Goal: Information Seeking & Learning: Learn about a topic

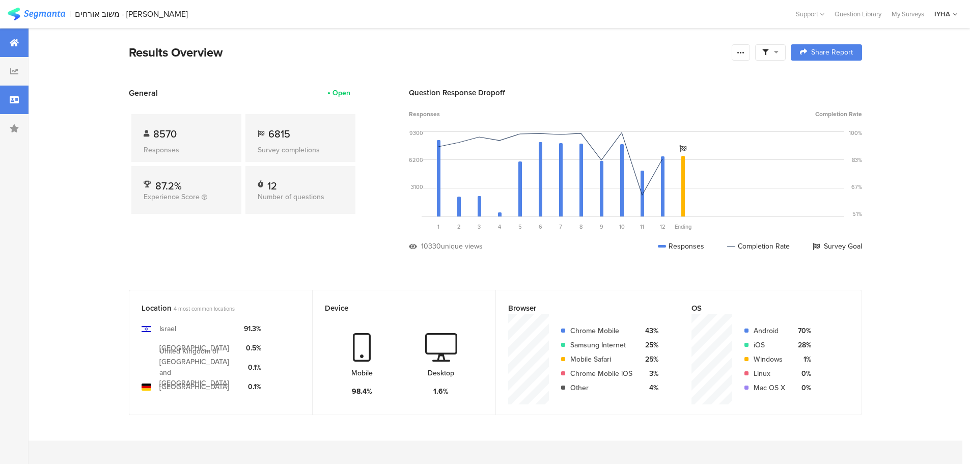
click at [6, 100] on div at bounding box center [14, 100] width 29 height 29
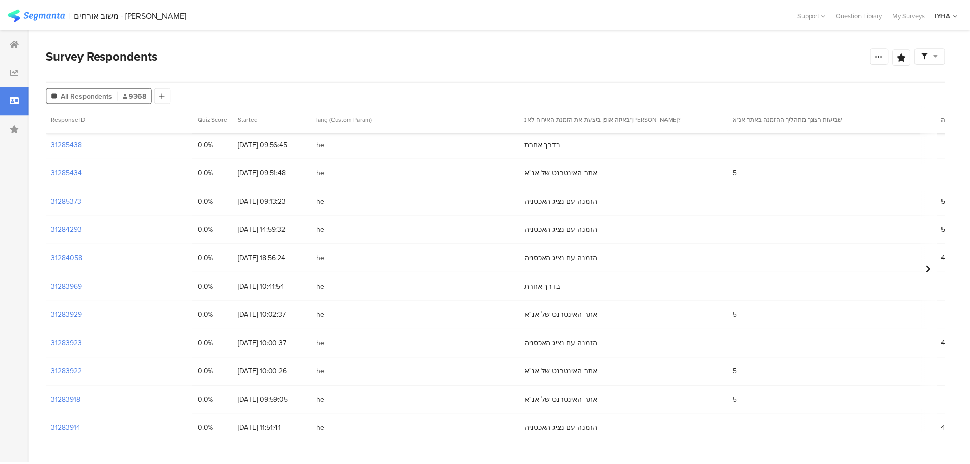
scroll to position [1095, 0]
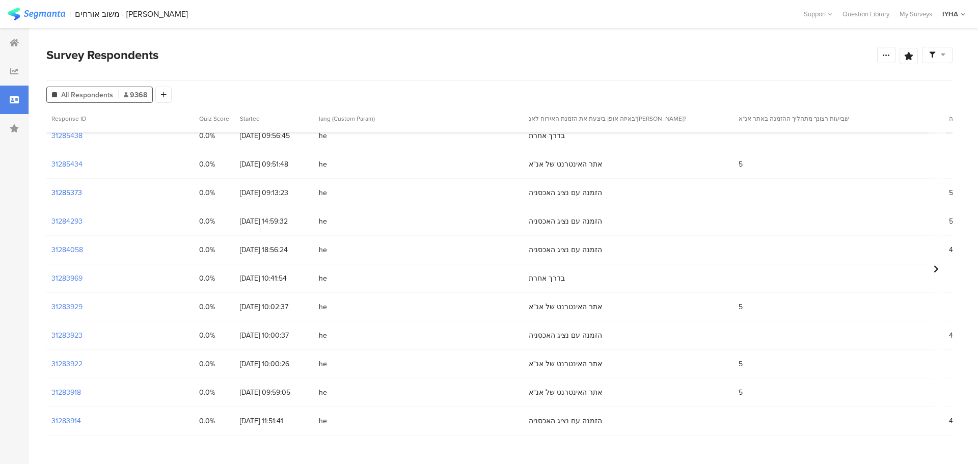
click at [73, 194] on section "31285373" at bounding box center [66, 192] width 31 height 11
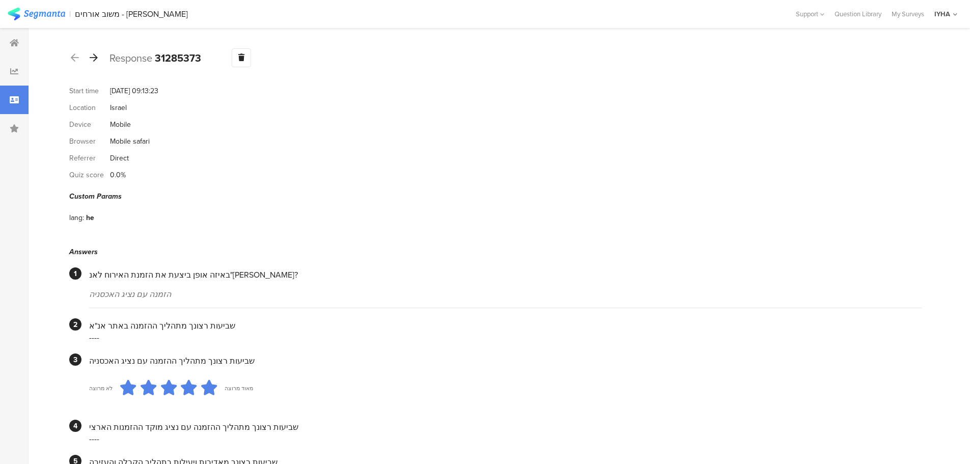
click at [95, 58] on icon at bounding box center [94, 57] width 8 height 9
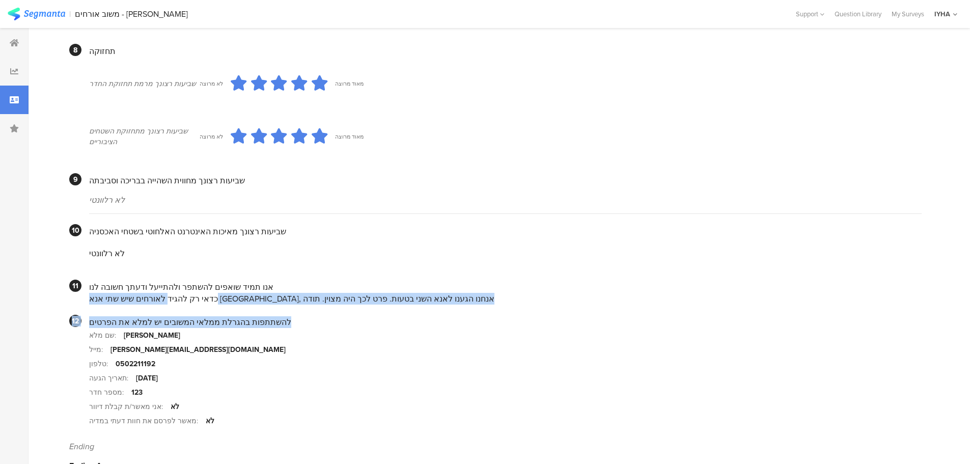
scroll to position [802, 0]
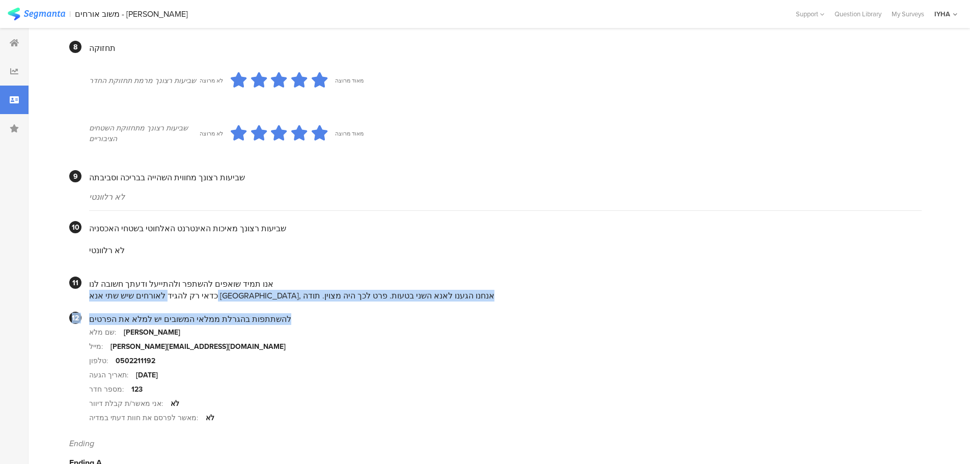
drag, startPoint x: 393, startPoint y: 296, endPoint x: 349, endPoint y: 289, distance: 43.9
click at [342, 290] on div "כדאי רק להגיד לאורחים שיש שתי אנא בירושלים, אנחנו הגענו לאנא השני בטעות. פרט לכ…" at bounding box center [505, 296] width 832 height 12
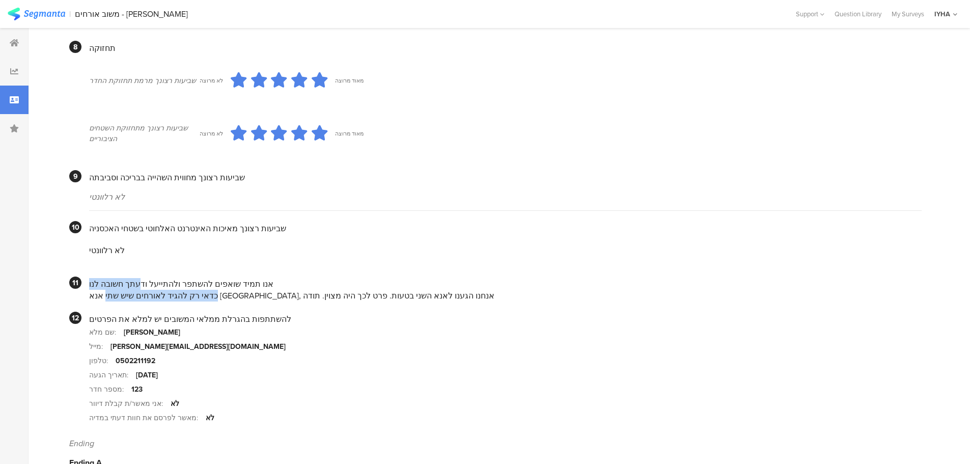
drag, startPoint x: 332, startPoint y: 280, endPoint x: 139, endPoint y: 266, distance: 193.5
click at [136, 276] on div "אנו תמיד שואפים להשתפר ולהתייעל ודעתך חשובה לנו כדאי רק להגיד לאורחים שיש שתי א…" at bounding box center [505, 288] width 832 height 25
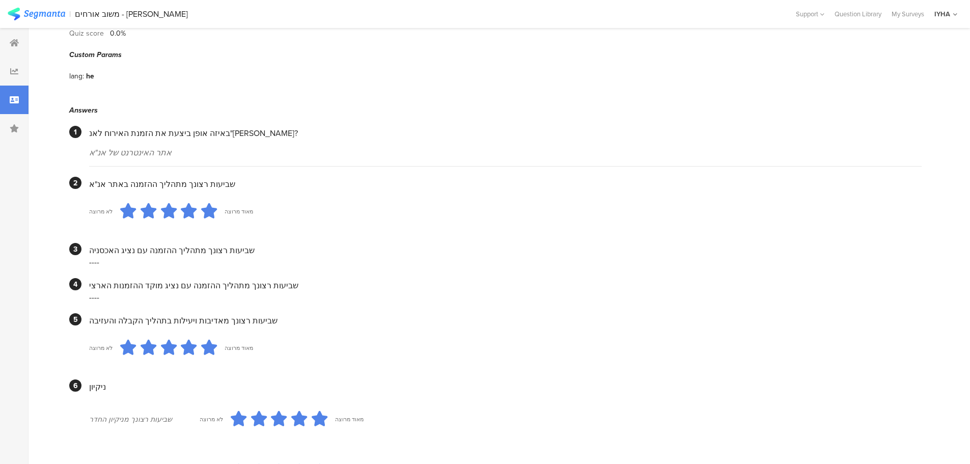
scroll to position [0, 0]
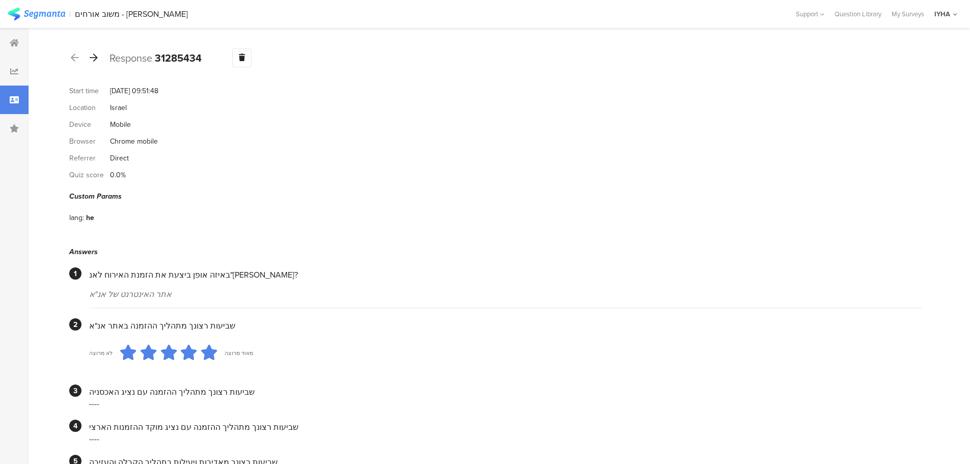
click at [98, 55] on div at bounding box center [93, 58] width 11 height 16
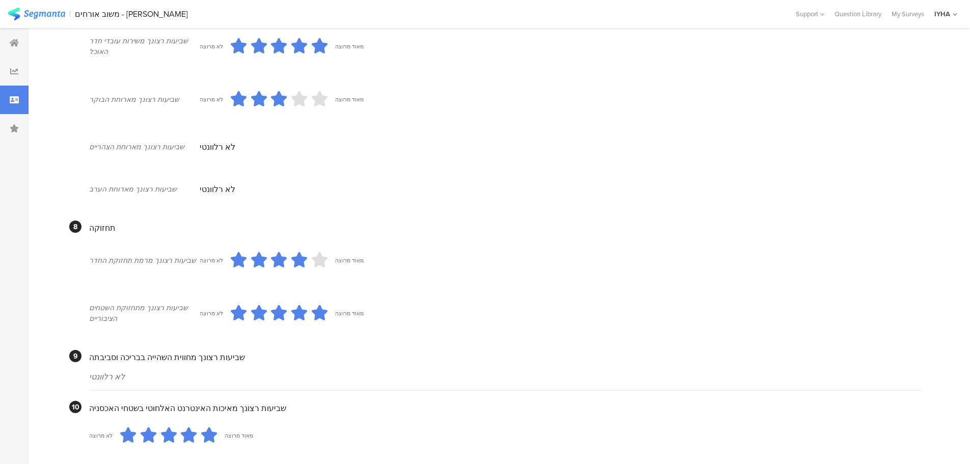
scroll to position [802, 0]
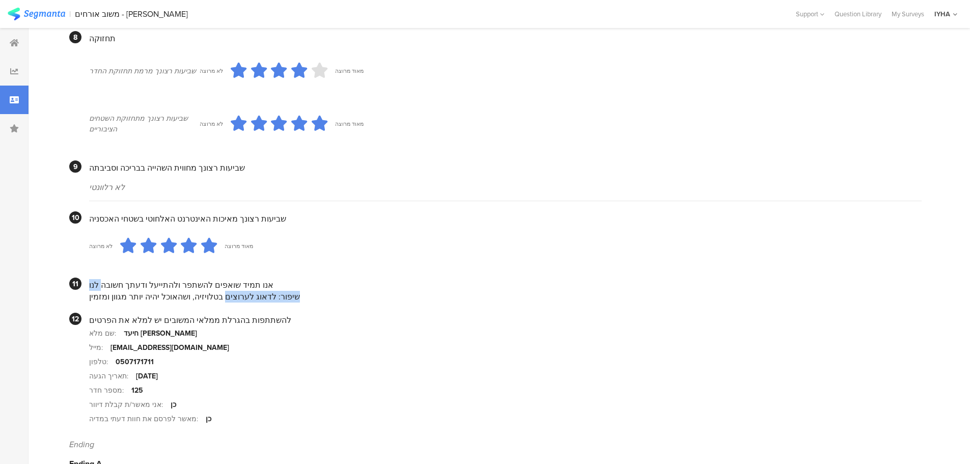
drag, startPoint x: 206, startPoint y: 284, endPoint x: 99, endPoint y: 275, distance: 107.8
click at [99, 278] on div "אנו תמיד שואפים להשתפר ולהתייעל ודעתך חשובה לנו שיפור: לדאוג לערוצים בטלויזיה, …" at bounding box center [505, 289] width 832 height 25
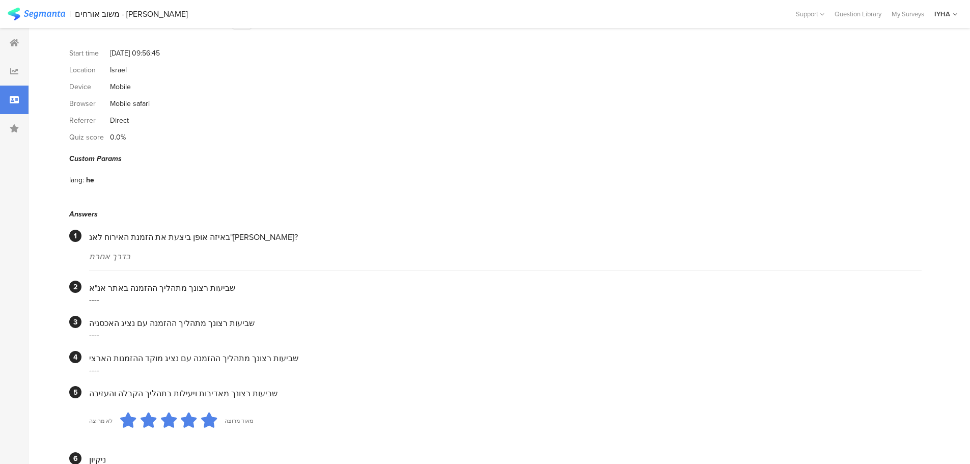
scroll to position [0, 0]
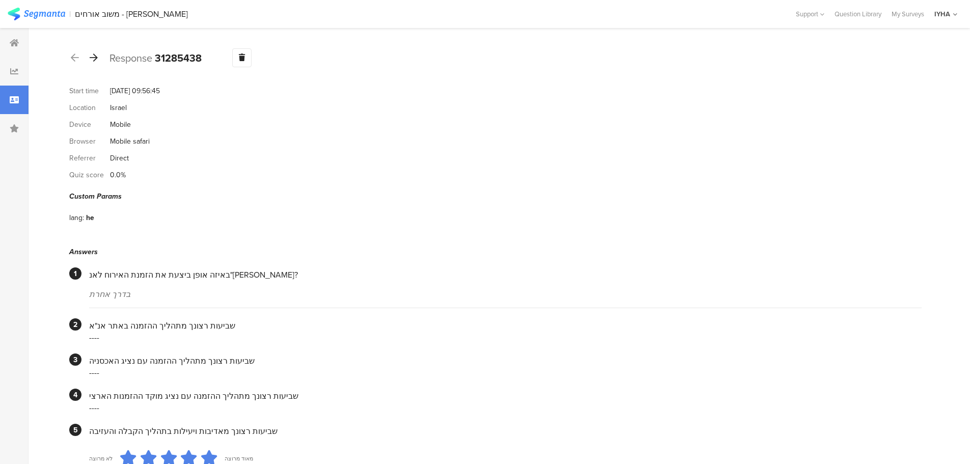
click at [96, 54] on icon at bounding box center [94, 57] width 8 height 9
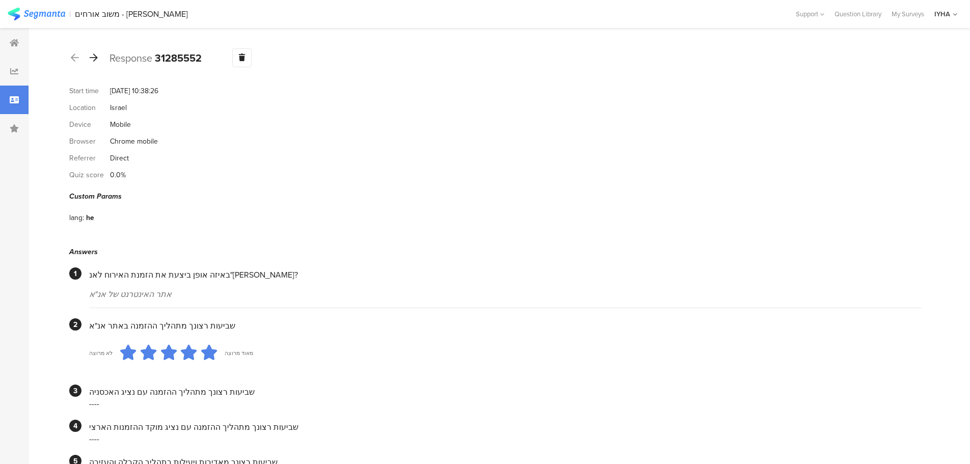
click at [95, 58] on icon at bounding box center [94, 57] width 8 height 9
click at [94, 61] on icon at bounding box center [94, 57] width 8 height 9
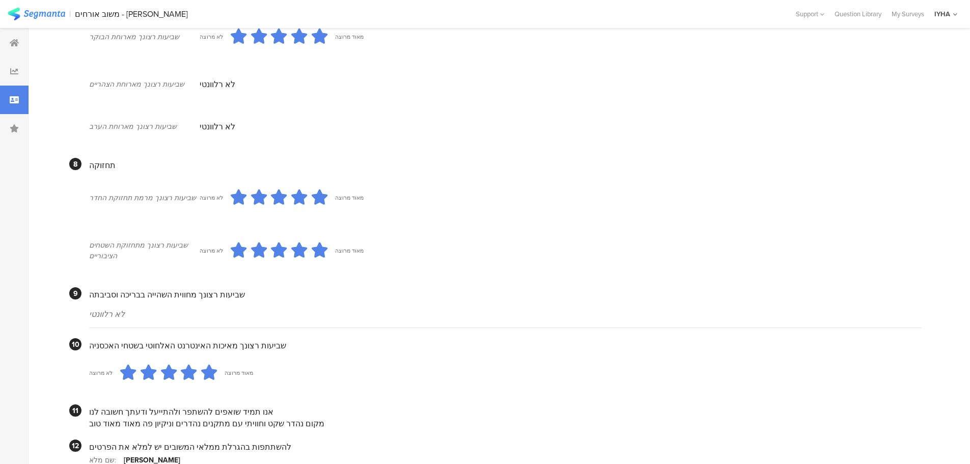
scroll to position [815, 0]
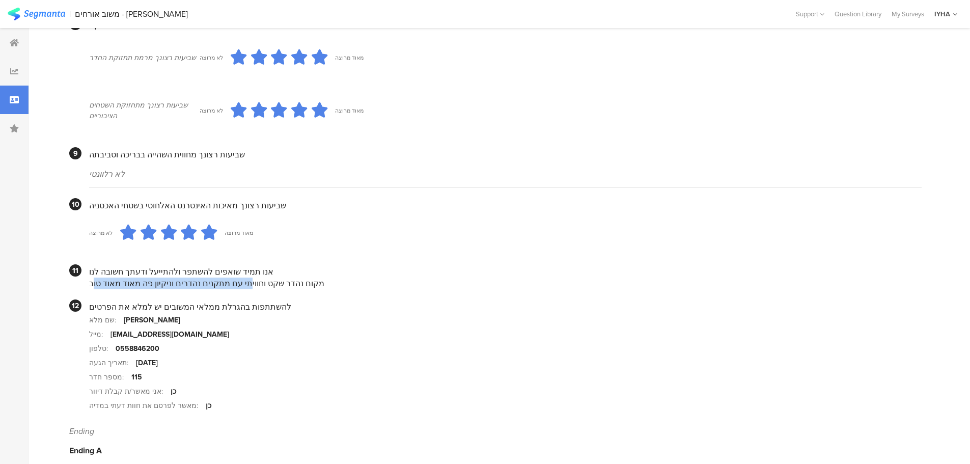
drag, startPoint x: 252, startPoint y: 271, endPoint x: 108, endPoint y: 260, distance: 144.0
click at [108, 265] on div "אנו תמיד שואפים להשתפר ולהתייעל ודעתך חשובה לנו מקום נהדר שקט וחוויתי עם מתקנים…" at bounding box center [505, 276] width 832 height 25
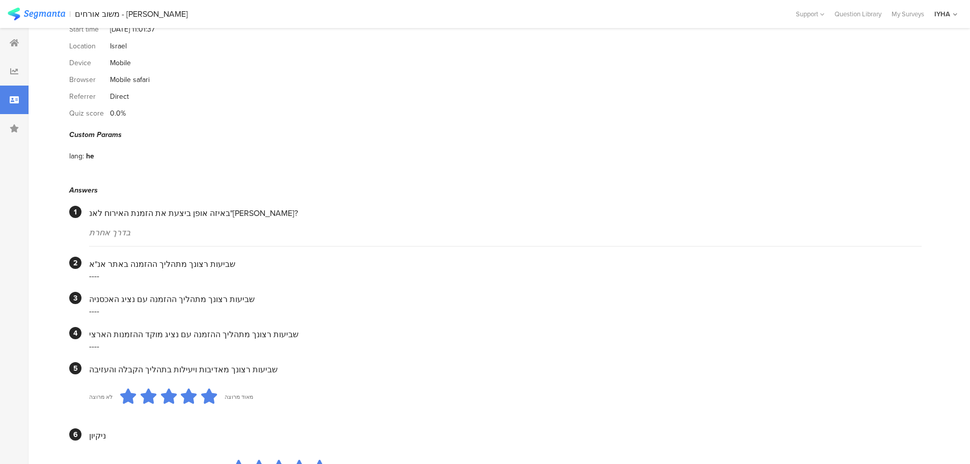
scroll to position [0, 0]
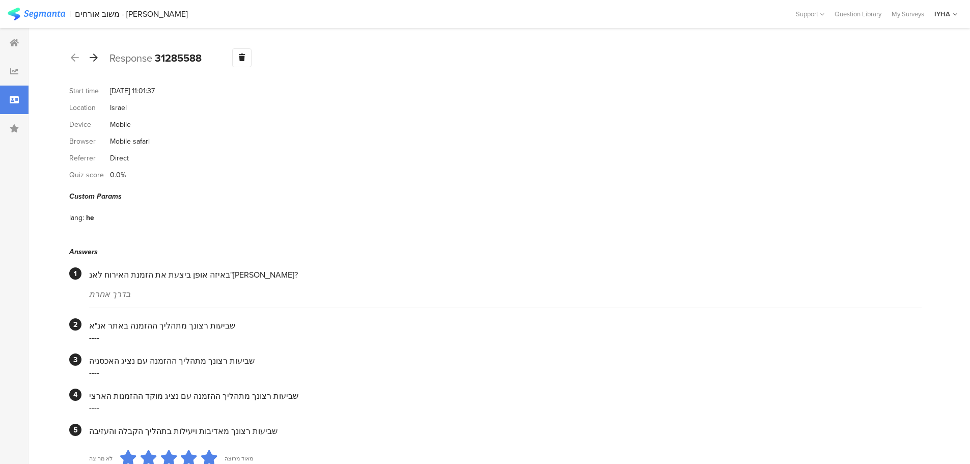
click at [93, 57] on icon at bounding box center [94, 57] width 8 height 9
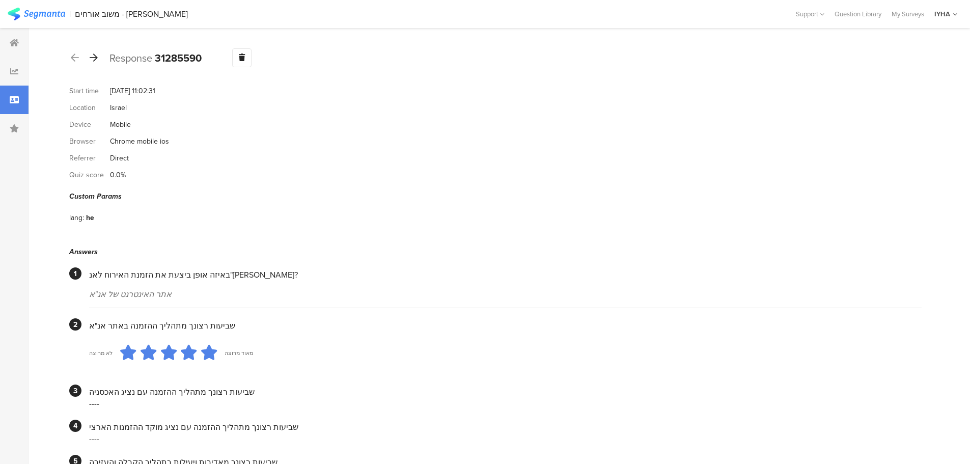
click at [91, 58] on icon at bounding box center [94, 57] width 8 height 9
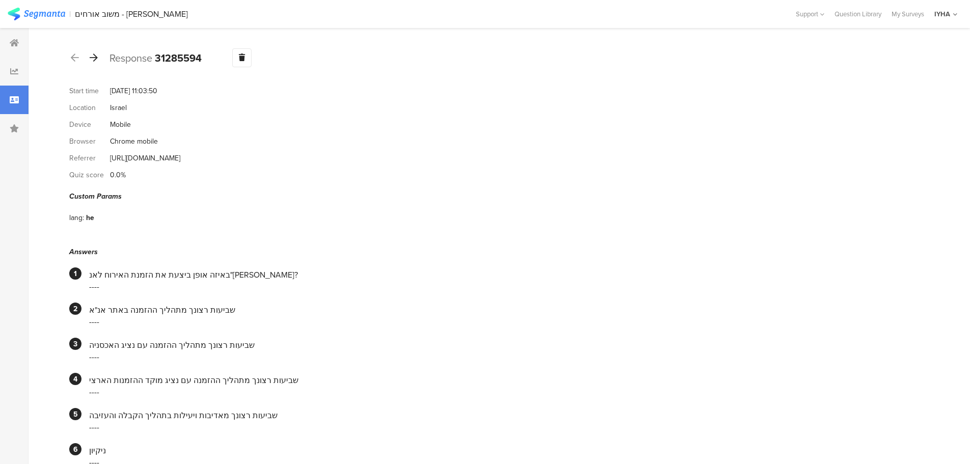
click at [91, 59] on icon at bounding box center [94, 57] width 8 height 9
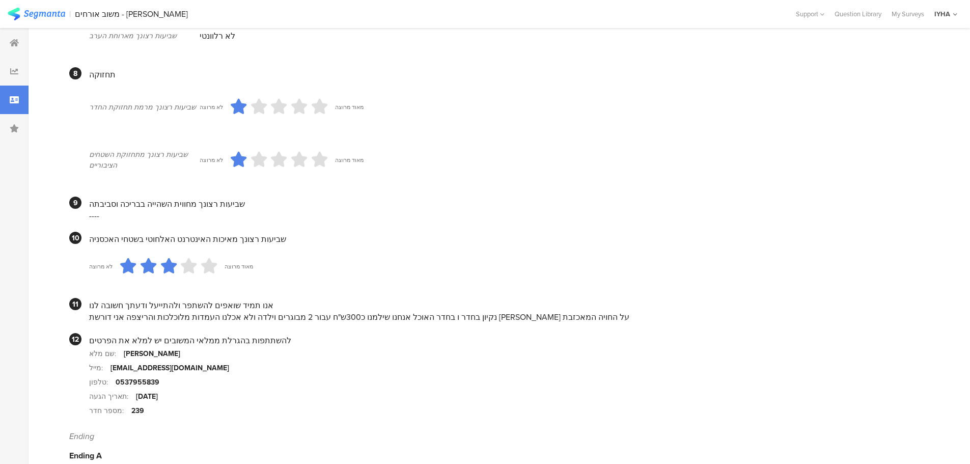
scroll to position [802, 0]
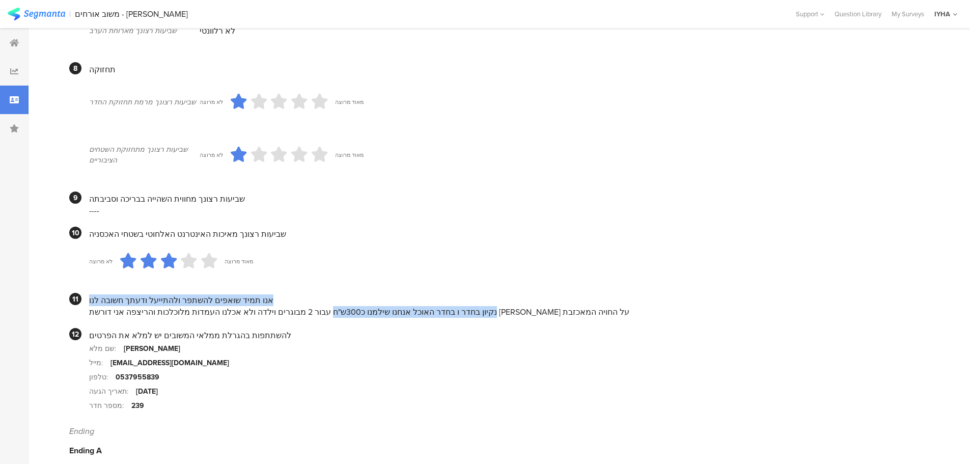
drag, startPoint x: 404, startPoint y: 298, endPoint x: 81, endPoint y: 299, distance: 323.3
click at [81, 299] on section "11 אנו תמיד שואפים להשתפר ולהתייעל ודעתך חשובה לנו נקיון בחדר ו בחדר האוכל אנחנ…" at bounding box center [495, 305] width 852 height 25
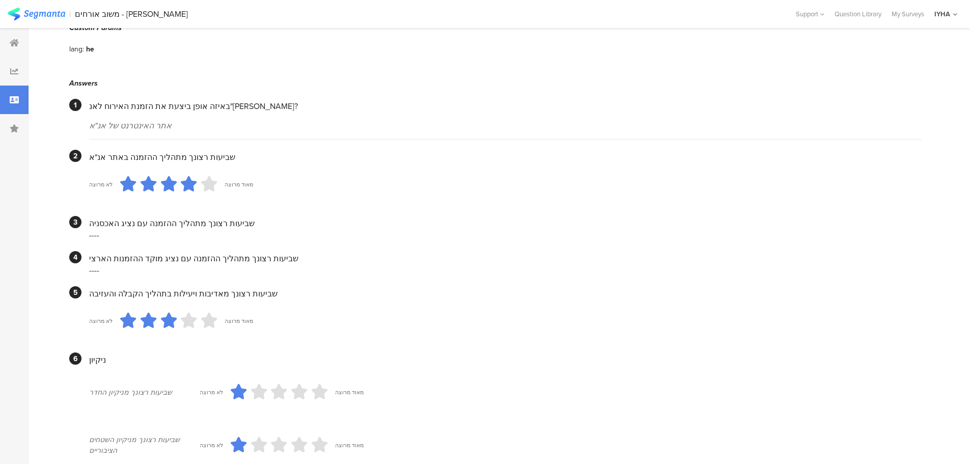
scroll to position [0, 0]
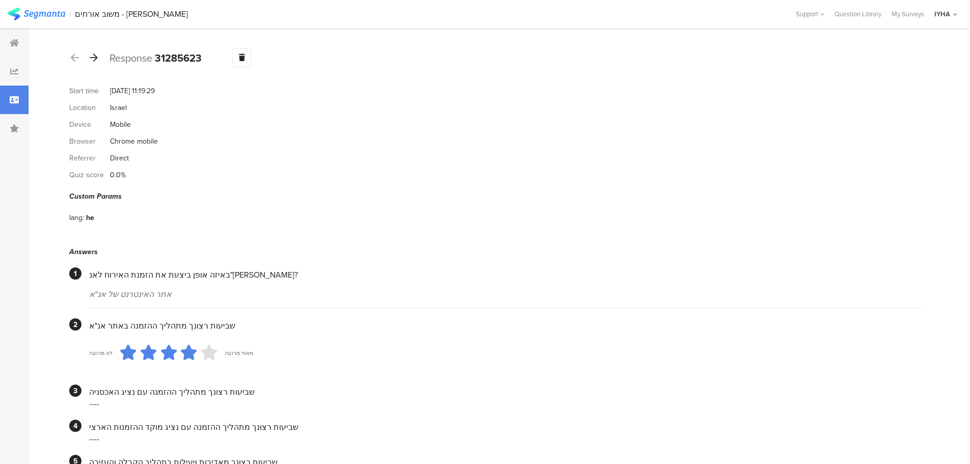
click at [94, 61] on icon at bounding box center [94, 57] width 8 height 9
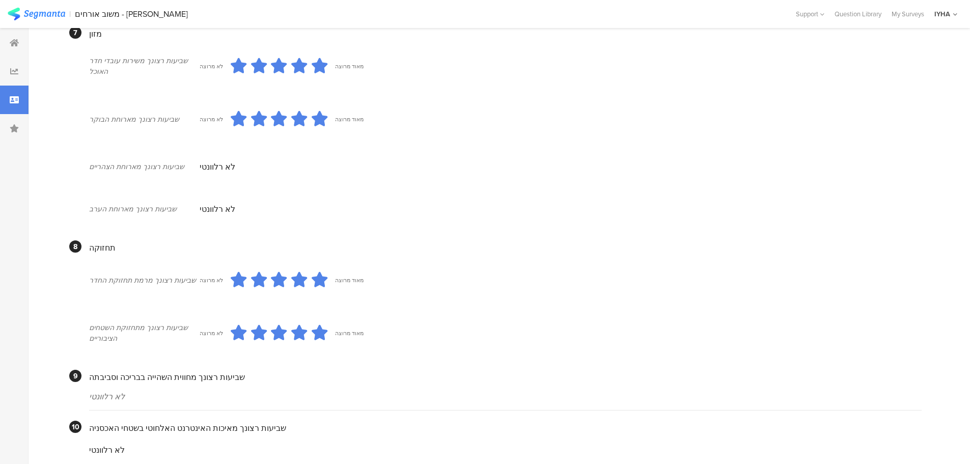
scroll to position [836, 0]
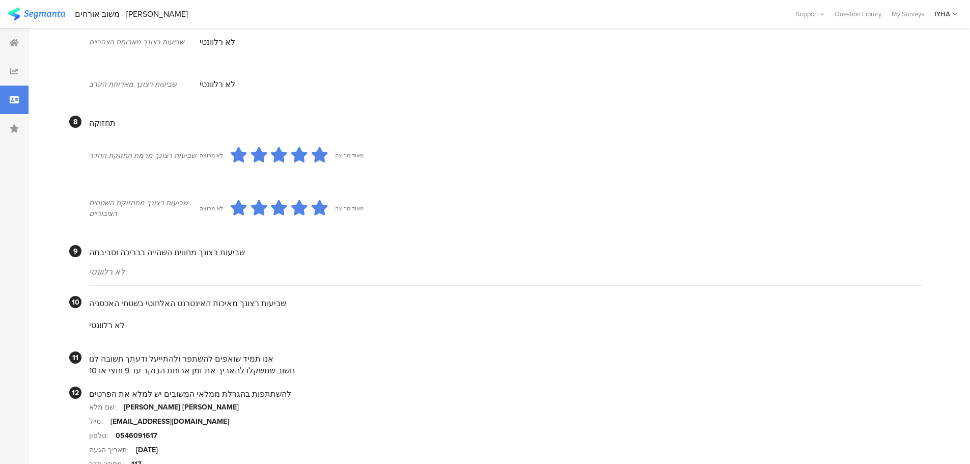
drag, startPoint x: 165, startPoint y: 272, endPoint x: 132, endPoint y: 265, distance: 34.0
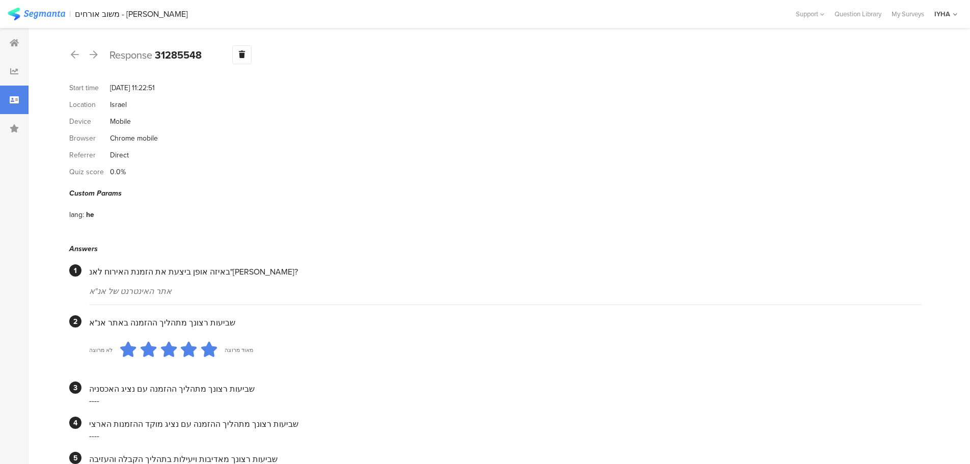
scroll to position [0, 0]
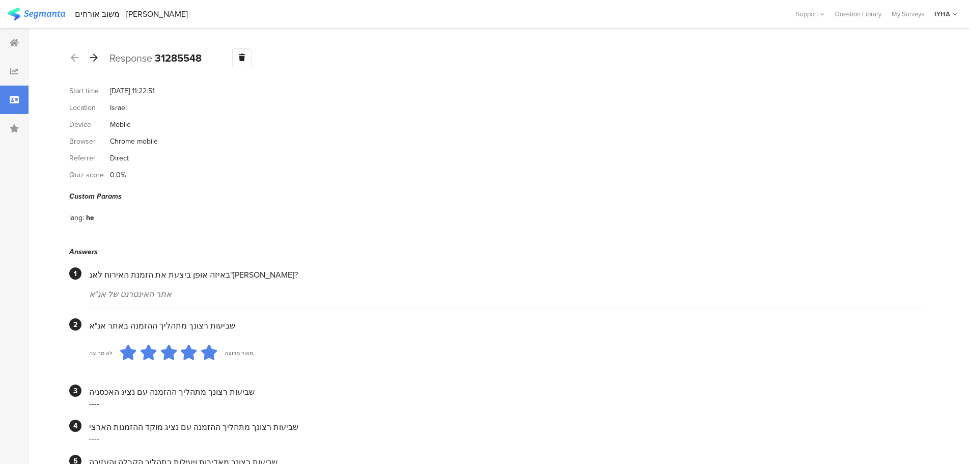
click at [94, 62] on div at bounding box center [93, 58] width 11 height 16
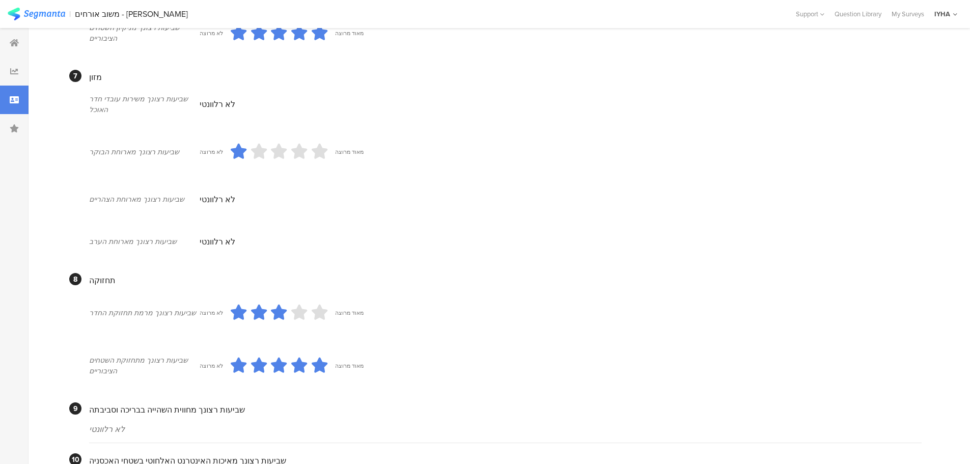
scroll to position [573, 0]
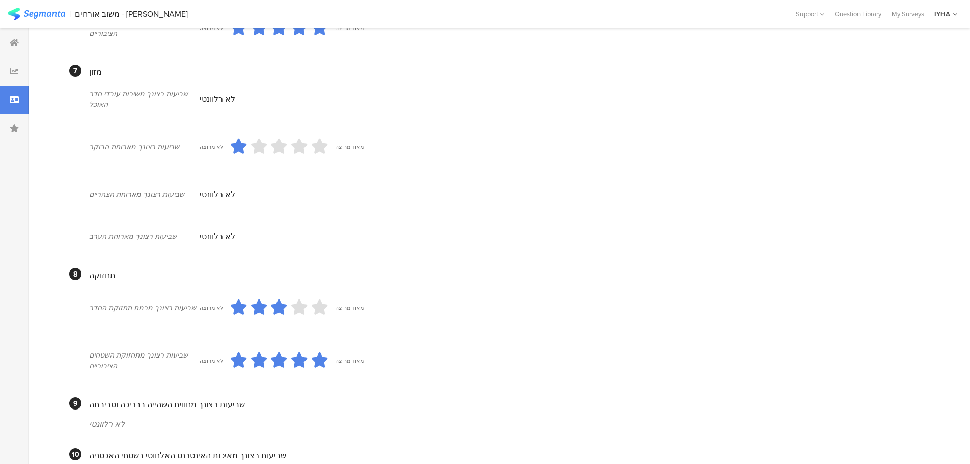
click at [222, 152] on section "לא מרוצה מאוד מרוצה" at bounding box center [561, 146] width 722 height 43
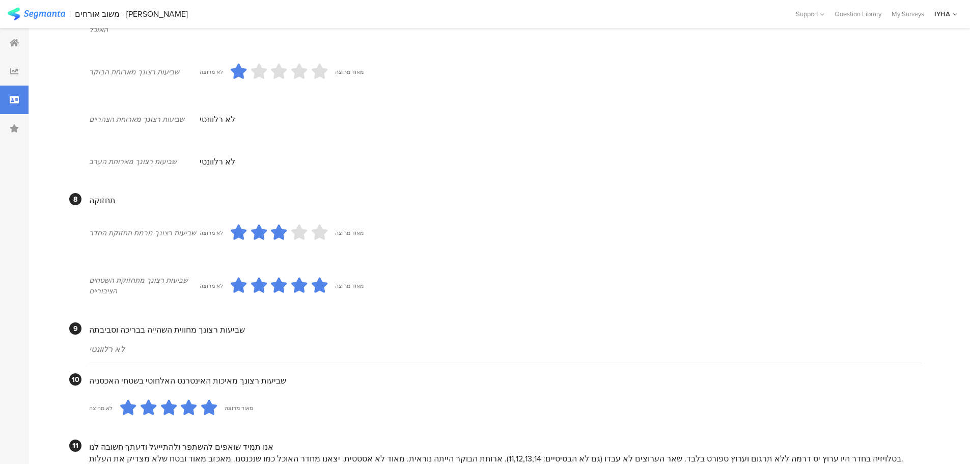
scroll to position [836, 0]
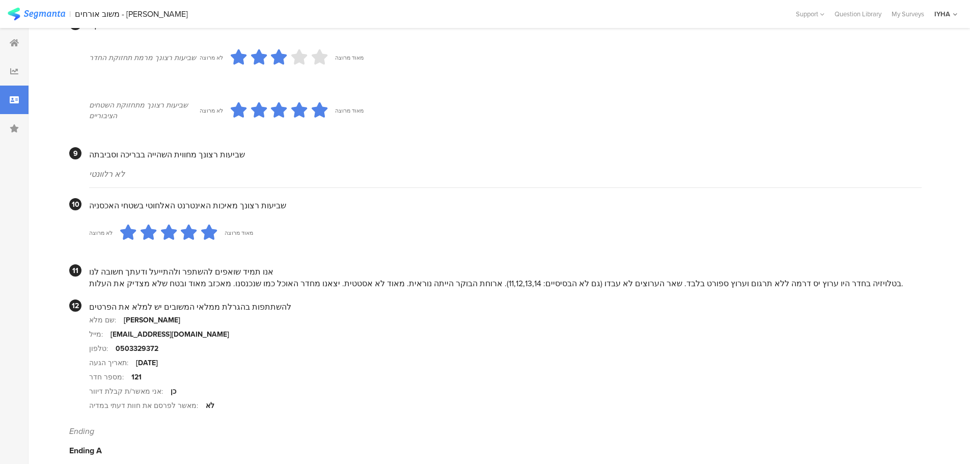
drag, startPoint x: 799, startPoint y: 272, endPoint x: 95, endPoint y: 272, distance: 704.2
click at [95, 277] on div "בטלויזיה בחדר היו ערוץ יס דרמה ללא תרגום וערוץ ספורט בלבד. שאר הערוצים לא עבדו …" at bounding box center [505, 283] width 832 height 12
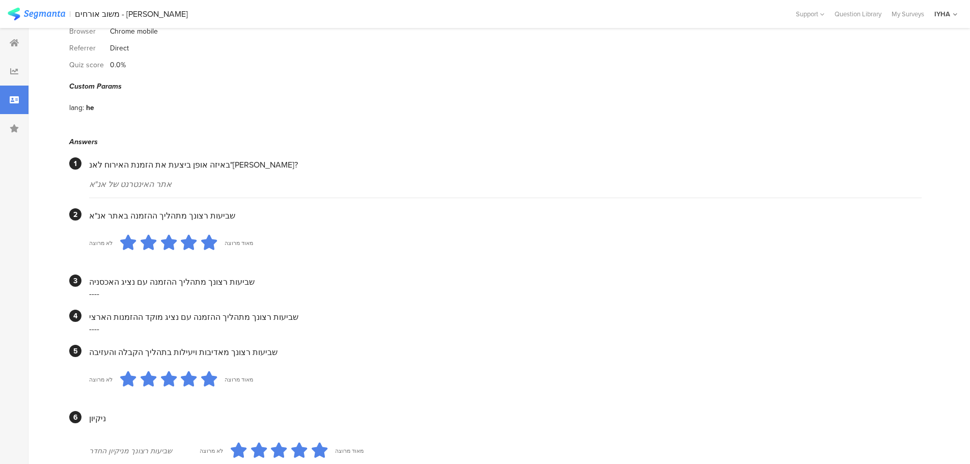
scroll to position [0, 0]
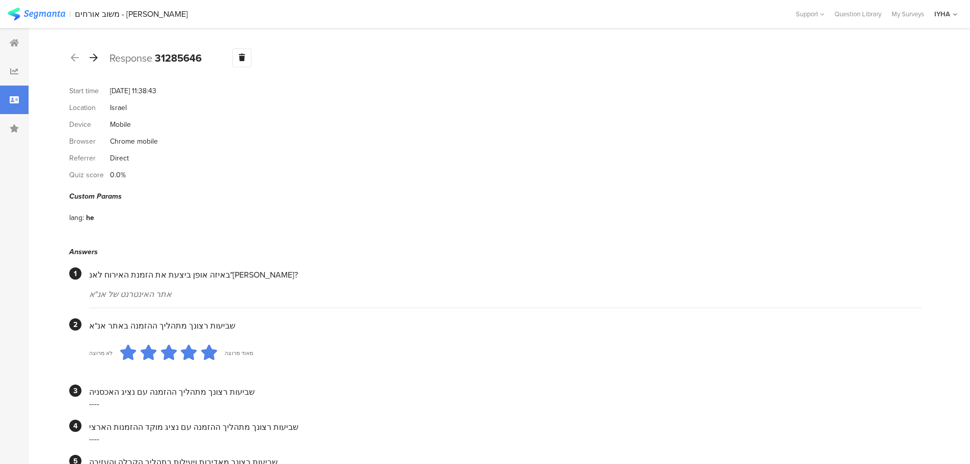
click at [95, 62] on div at bounding box center [93, 58] width 11 height 16
click at [96, 57] on icon at bounding box center [94, 57] width 8 height 9
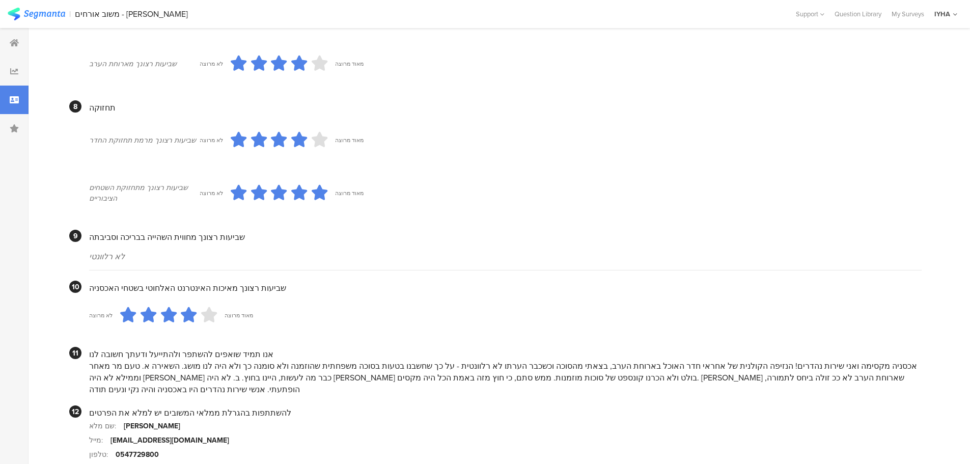
scroll to position [869, 0]
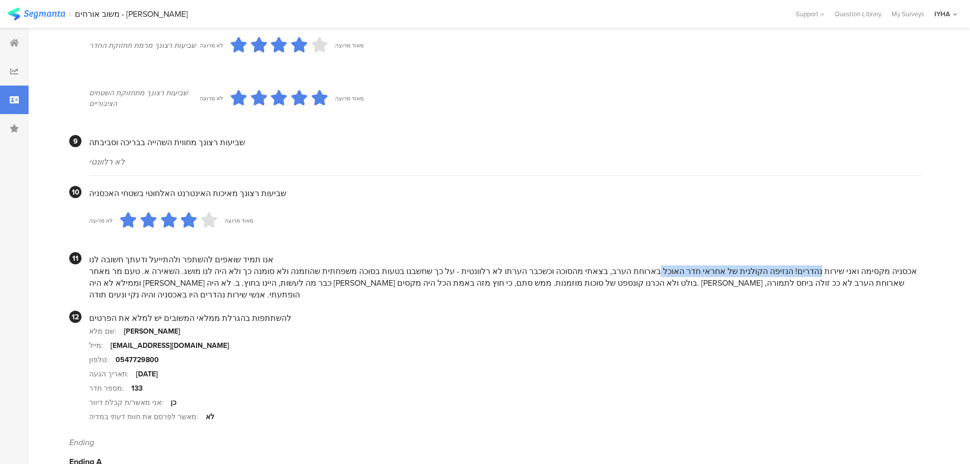
drag, startPoint x: 858, startPoint y: 263, endPoint x: 710, endPoint y: 261, distance: 147.7
click at [710, 265] on div "אכסניה מקסימה ואני שירות נהדרים! הנזיפה הקולנית של אחראי חדר האוכל בארוחת הערב,…" at bounding box center [505, 282] width 832 height 35
click at [777, 265] on div "אכסניה מקסימה ואני שירות נהדרים! הנזיפה הקולנית של אחראי חדר האוכל בארוחת הערב,…" at bounding box center [505, 282] width 832 height 35
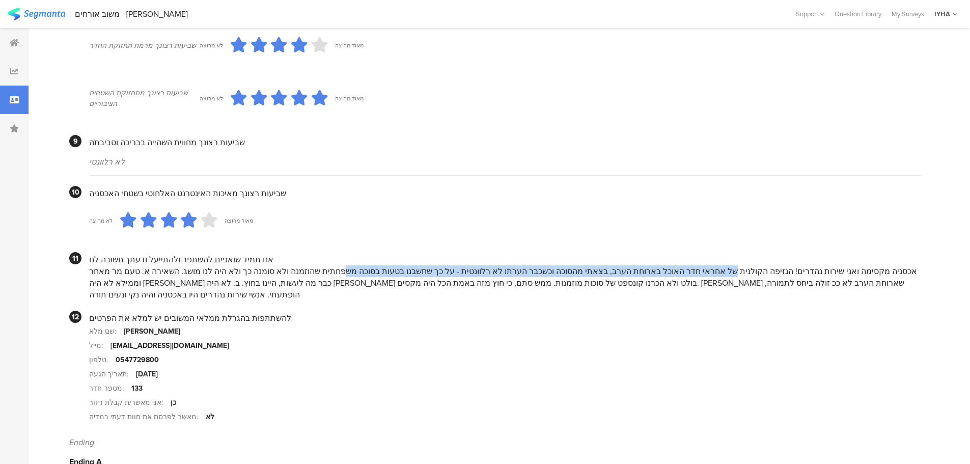
drag, startPoint x: 776, startPoint y: 257, endPoint x: 418, endPoint y: 260, distance: 359.0
click at [418, 265] on div "אכסניה מקסימה ואני שירות נהדרים! הנזיפה הקולנית של אחראי חדר האוכל בארוחת הערב,…" at bounding box center [505, 282] width 832 height 35
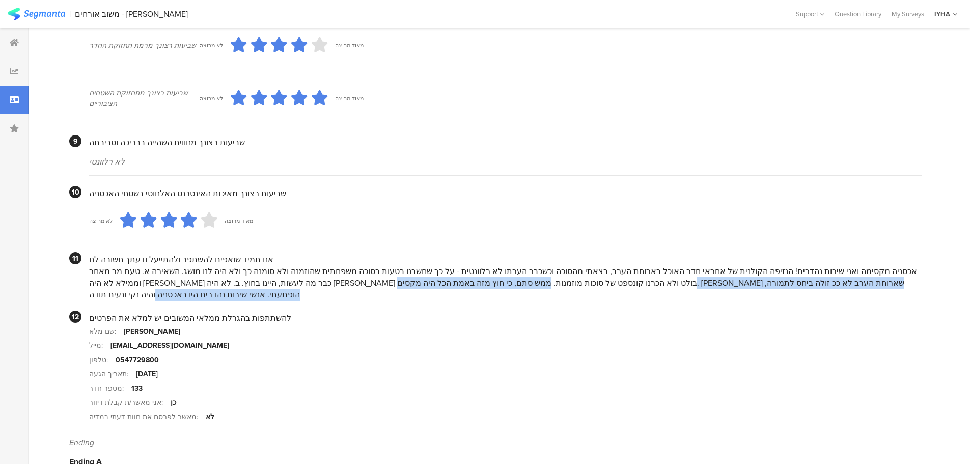
drag, startPoint x: 542, startPoint y: 270, endPoint x: 95, endPoint y: 273, distance: 447.1
click at [96, 273] on div "אכסניה מקסימה ואני שירות נהדרים! הנזיפה הקולנית של אחראי חדר האוכל בארוחת הערב,…" at bounding box center [505, 282] width 832 height 35
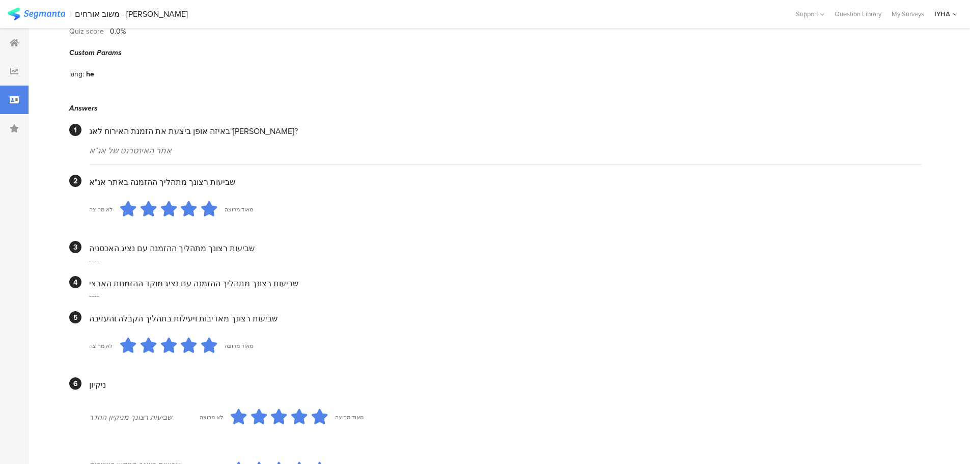
scroll to position [0, 0]
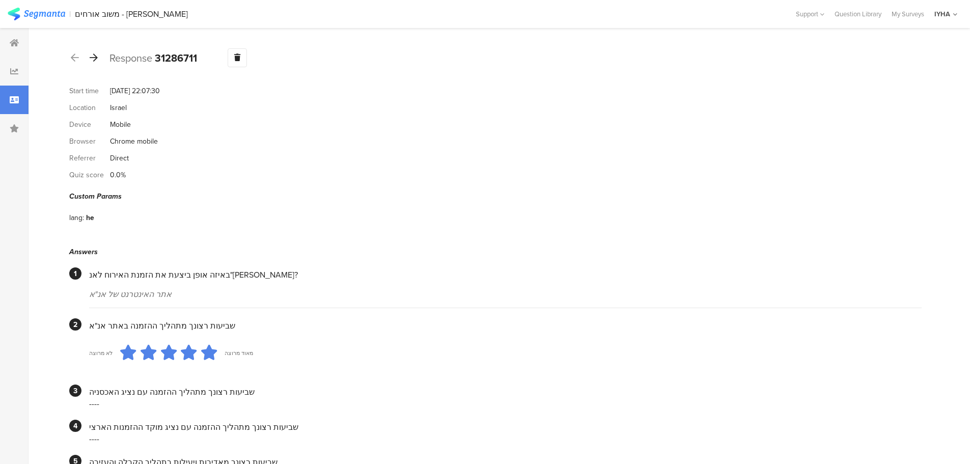
click at [94, 57] on icon at bounding box center [94, 57] width 8 height 9
click at [97, 60] on icon at bounding box center [94, 57] width 8 height 9
click at [74, 61] on icon at bounding box center [75, 57] width 8 height 9
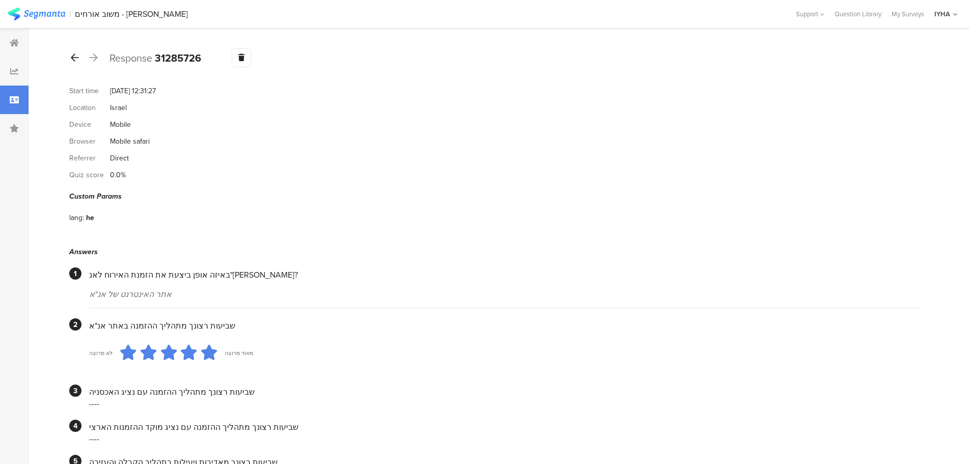
click at [74, 61] on icon at bounding box center [75, 57] width 8 height 9
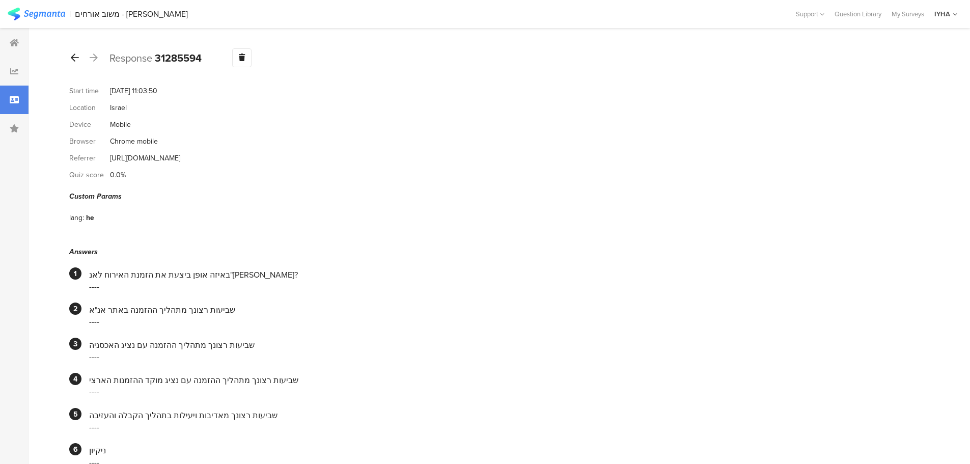
click at [71, 60] on icon at bounding box center [75, 57] width 8 height 9
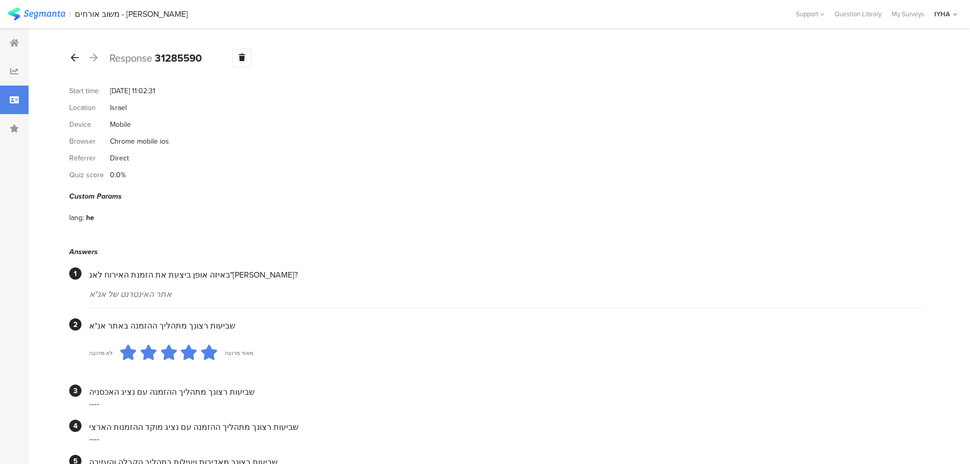
click at [71, 60] on icon at bounding box center [75, 57] width 8 height 9
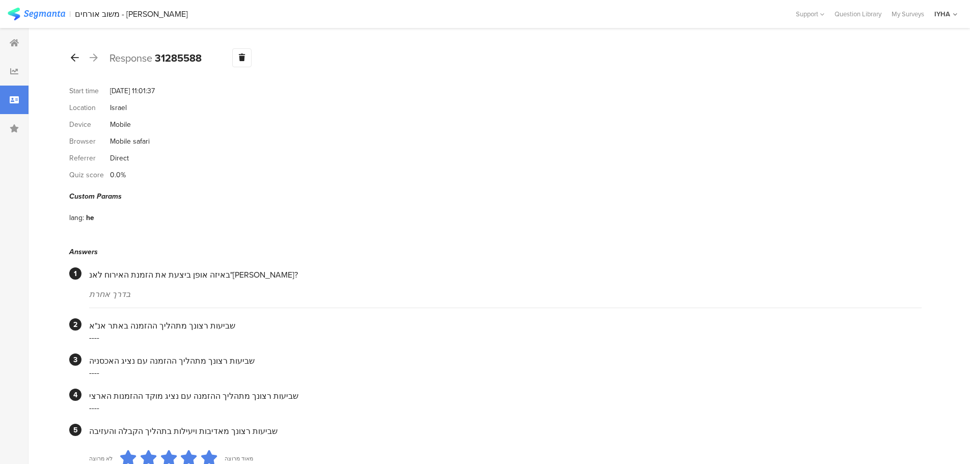
click at [73, 63] on div at bounding box center [74, 58] width 11 height 16
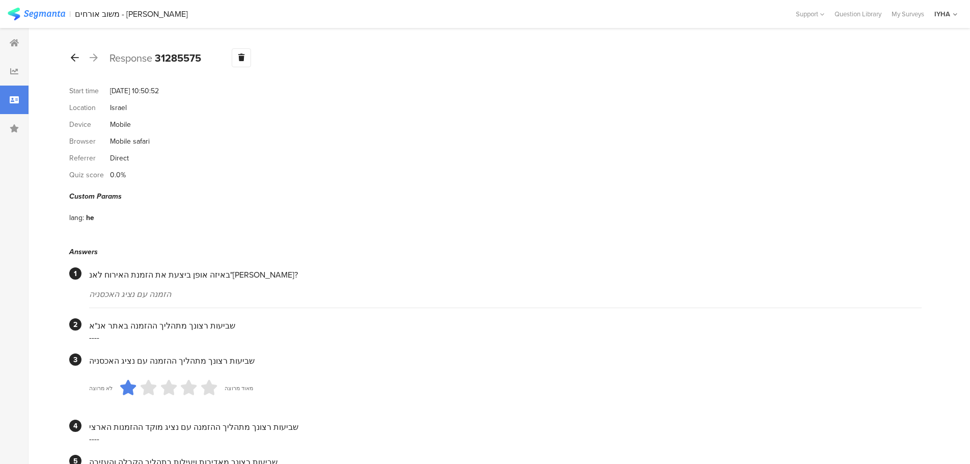
click at [73, 63] on div at bounding box center [74, 58] width 11 height 16
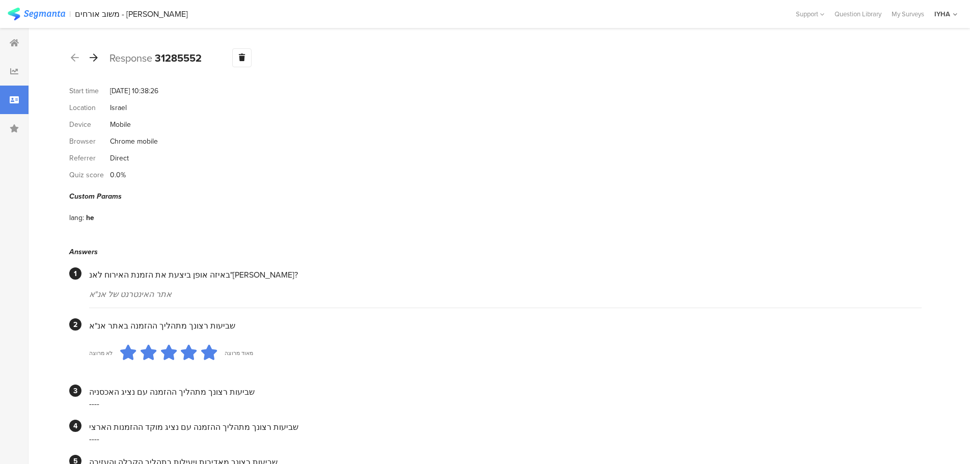
click at [92, 60] on icon at bounding box center [94, 57] width 8 height 9
click at [98, 58] on div at bounding box center [93, 58] width 11 height 16
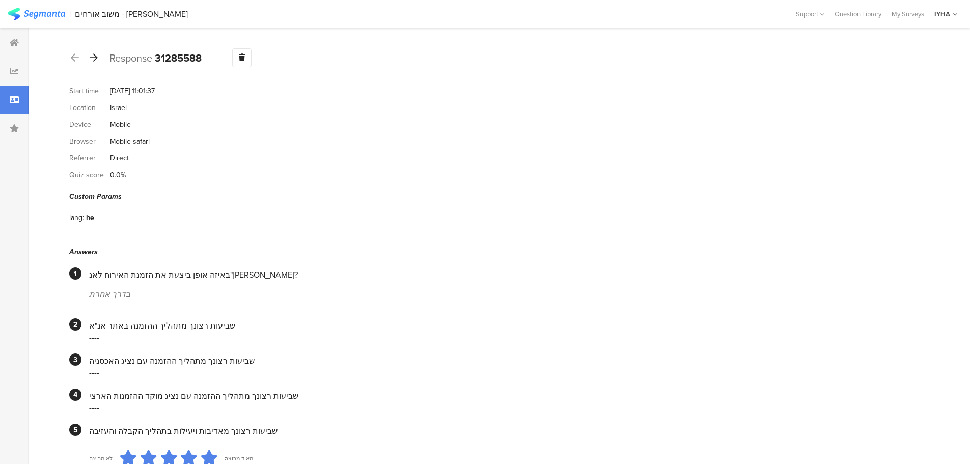
click at [97, 58] on icon at bounding box center [94, 57] width 8 height 9
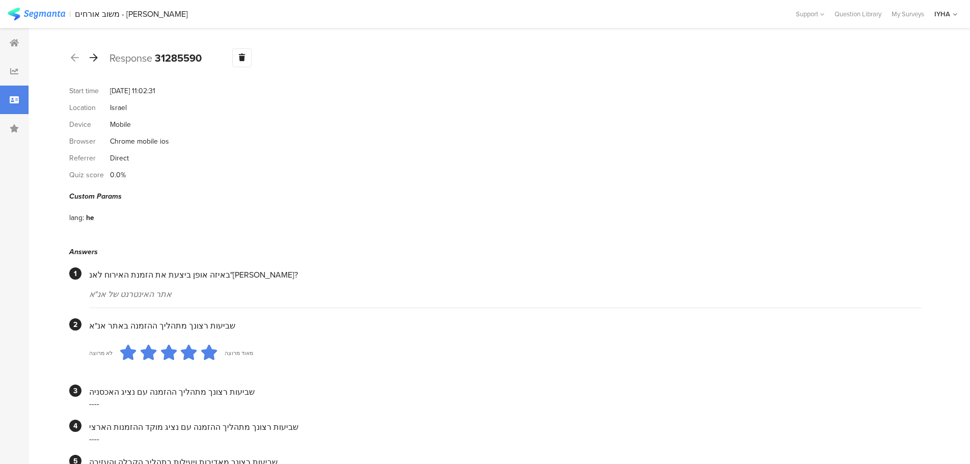
click at [97, 58] on icon at bounding box center [94, 57] width 8 height 9
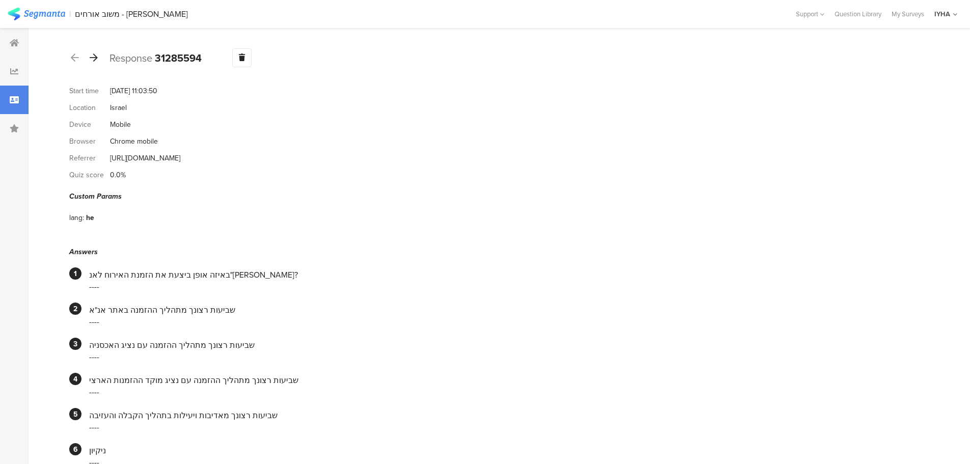
click at [97, 58] on icon at bounding box center [94, 57] width 8 height 9
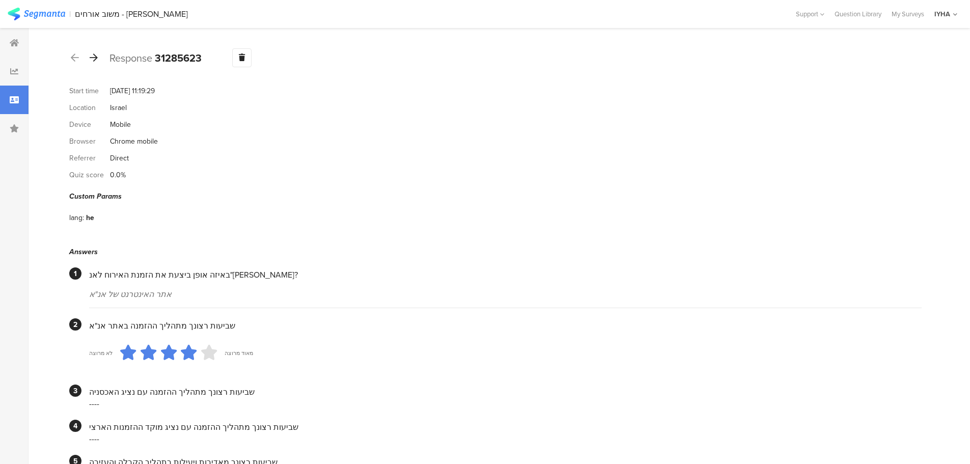
click at [97, 58] on icon at bounding box center [94, 57] width 8 height 9
click at [97, 57] on icon at bounding box center [94, 57] width 8 height 9
click at [95, 62] on div at bounding box center [93, 58] width 11 height 16
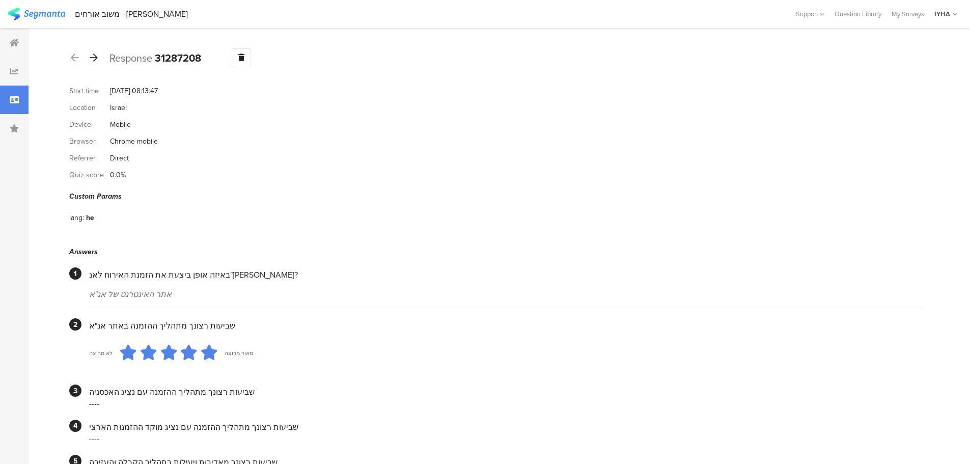
click at [97, 60] on icon at bounding box center [94, 57] width 8 height 9
click at [96, 58] on icon at bounding box center [94, 57] width 8 height 9
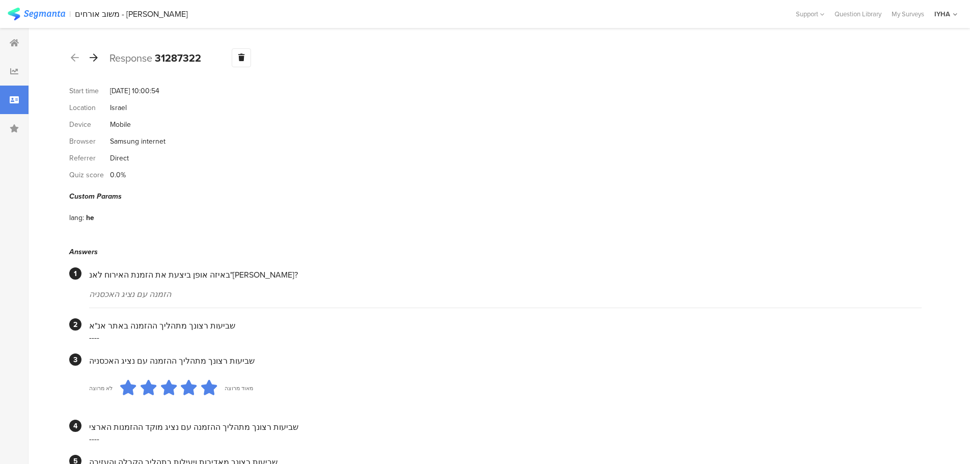
click at [92, 55] on icon at bounding box center [94, 57] width 8 height 9
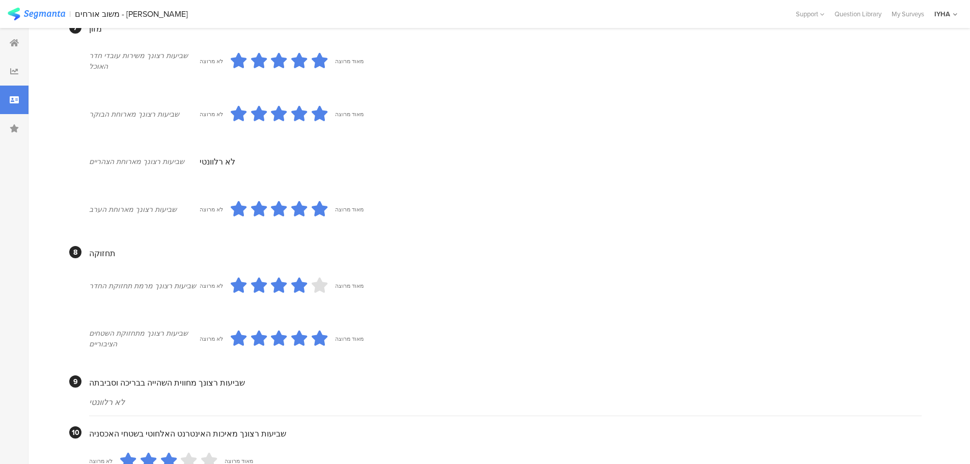
scroll to position [858, 0]
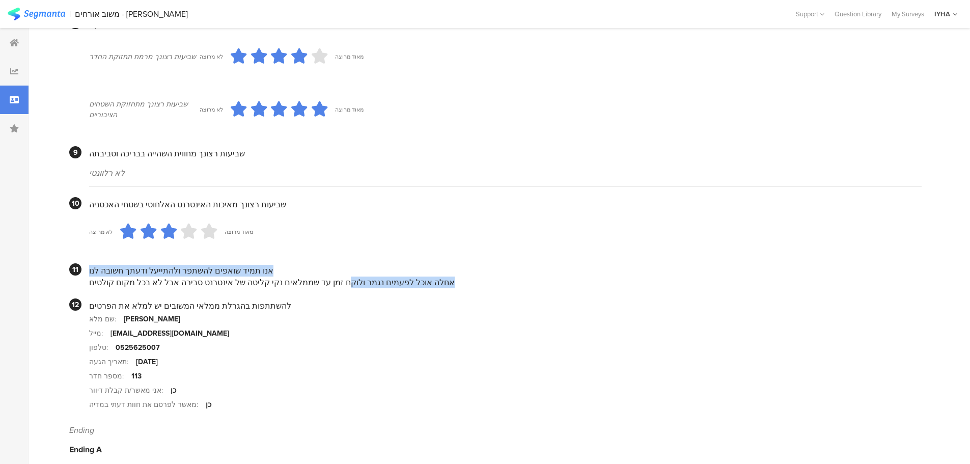
drag, startPoint x: 335, startPoint y: 271, endPoint x: 79, endPoint y: 268, distance: 255.6
click at [79, 268] on section "11 אנו תמיד שואפים להשתפר ולהתייעל ודעתך חשובה לנו אחלה אוכל לפעמים נגמר ולוקח …" at bounding box center [495, 275] width 852 height 25
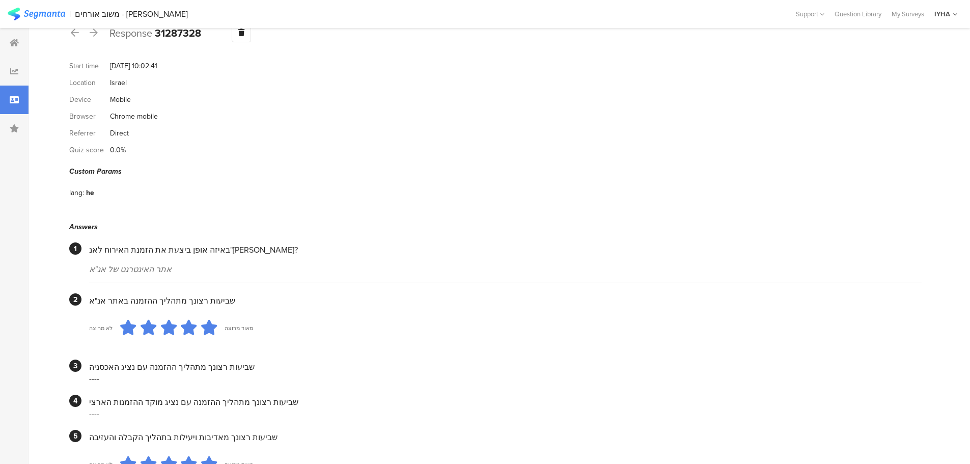
scroll to position [0, 0]
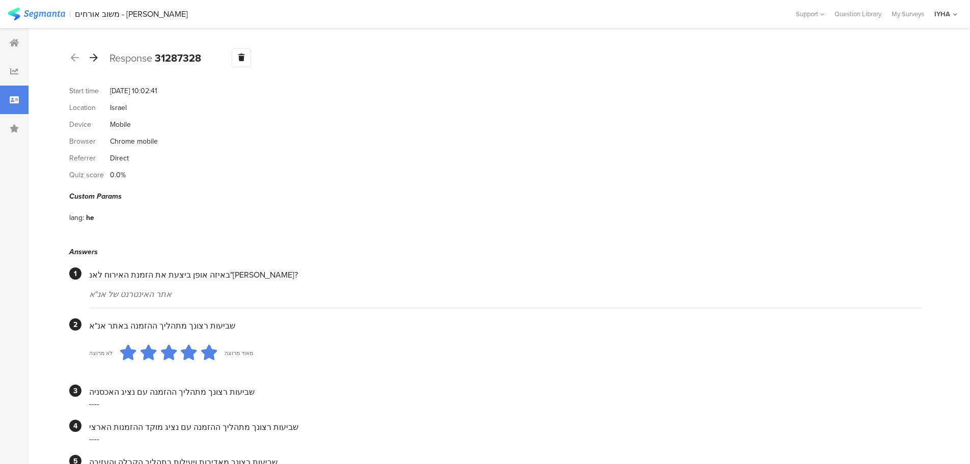
click at [93, 59] on icon at bounding box center [94, 57] width 8 height 9
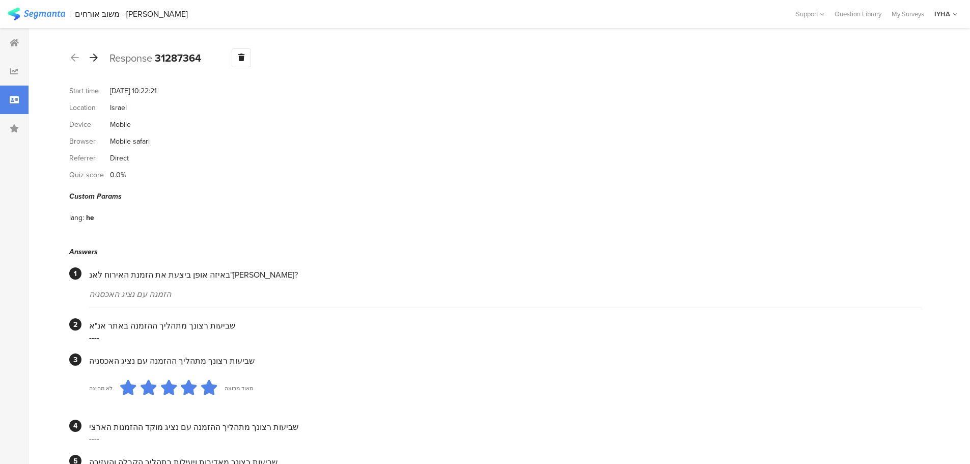
click at [95, 62] on icon at bounding box center [94, 57] width 8 height 9
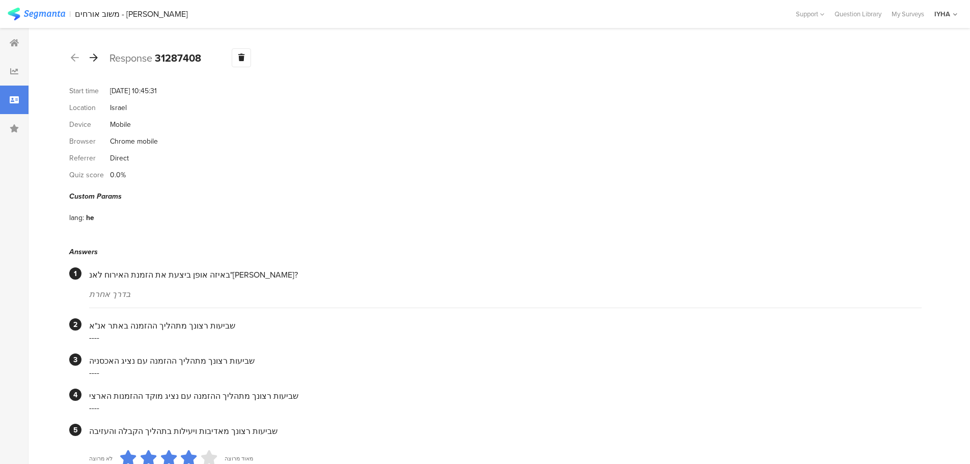
click at [95, 54] on icon at bounding box center [94, 57] width 8 height 9
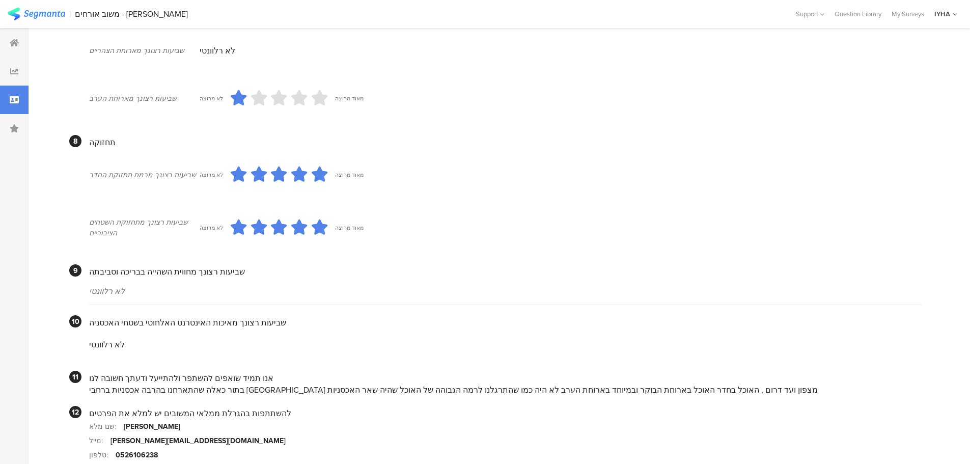
scroll to position [847, 0]
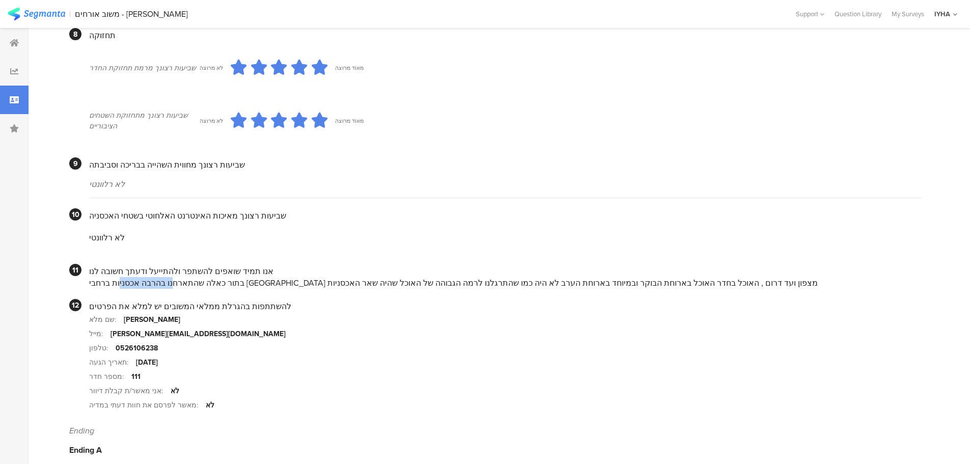
drag, startPoint x: 654, startPoint y: 277, endPoint x: 605, endPoint y: 271, distance: 49.3
click at [609, 277] on div "בתור כאלה שהתארחנו בהרבה אכסניות ברחבי הארץ מצפון ועד דרום , האוכל בחדר האוכל ב…" at bounding box center [505, 283] width 832 height 12
drag, startPoint x: 437, startPoint y: 272, endPoint x: 338, endPoint y: 272, distance: 99.3
click at [340, 277] on div "בתור כאלה שהתארחנו בהרבה אכסניות ברחבי הארץ מצפון ועד דרום , האוכל בחדר האוכל ב…" at bounding box center [505, 283] width 832 height 12
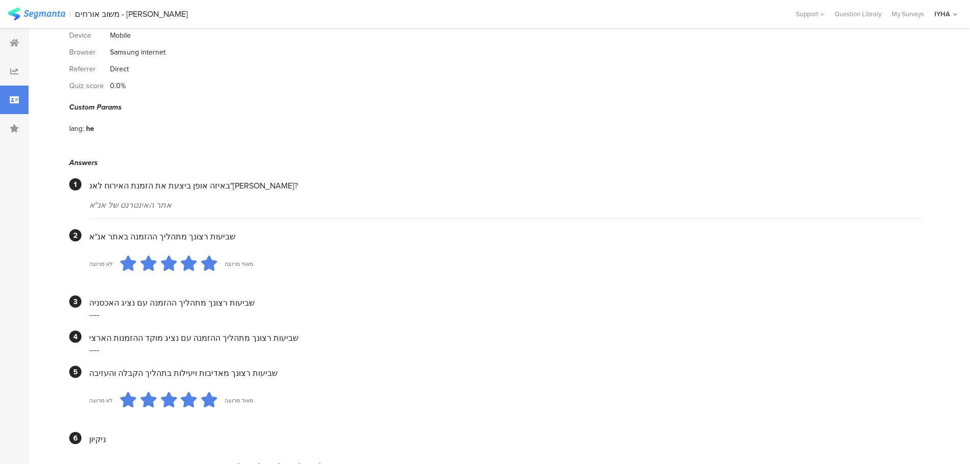
scroll to position [0, 0]
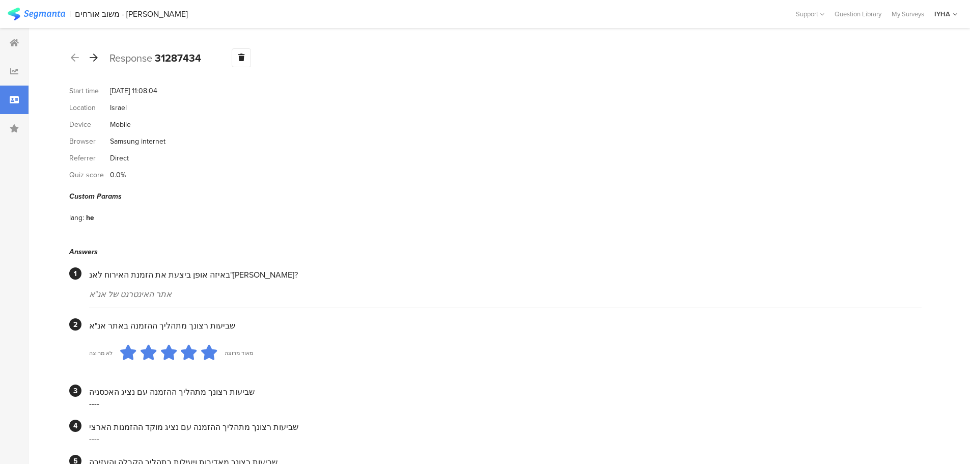
click at [94, 57] on icon at bounding box center [94, 57] width 8 height 9
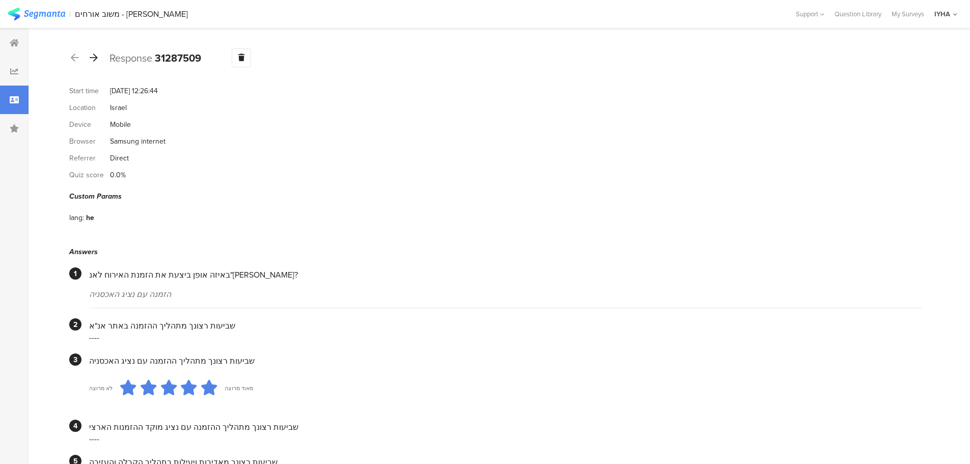
click at [94, 54] on icon at bounding box center [94, 57] width 8 height 9
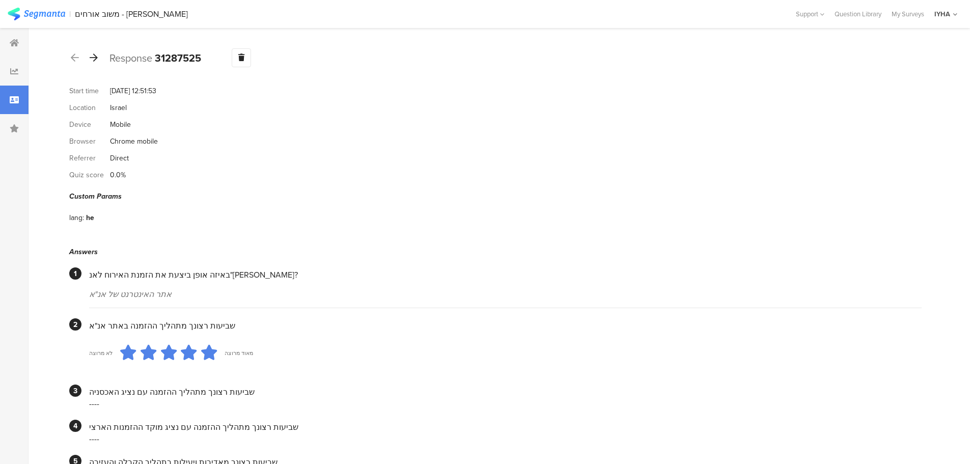
click at [95, 51] on div at bounding box center [93, 58] width 11 height 16
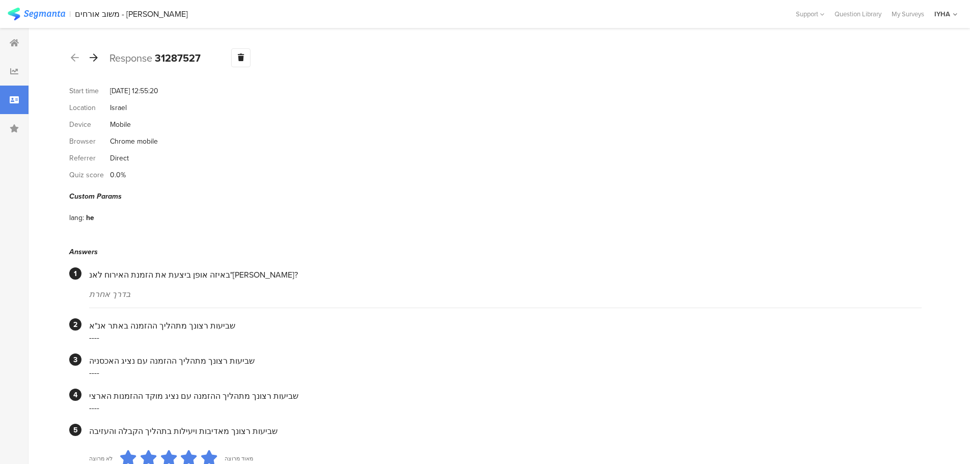
click at [93, 59] on icon at bounding box center [94, 57] width 8 height 9
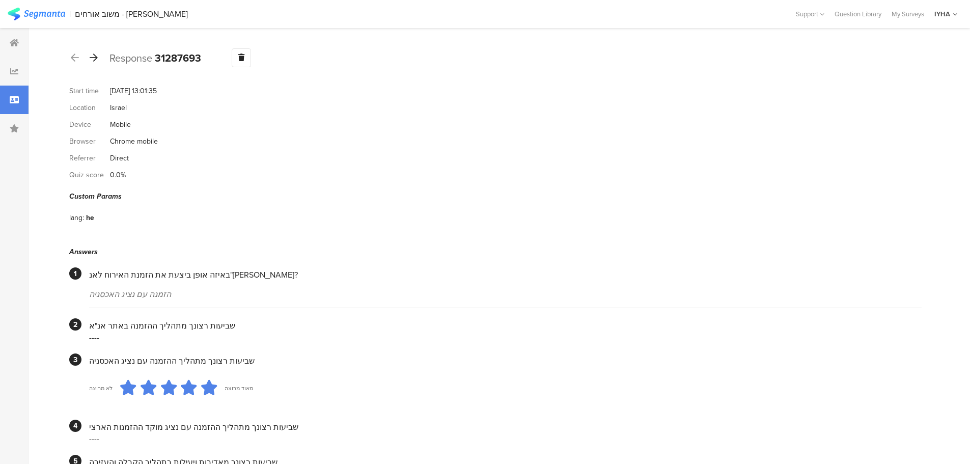
click at [95, 58] on icon at bounding box center [94, 57] width 8 height 9
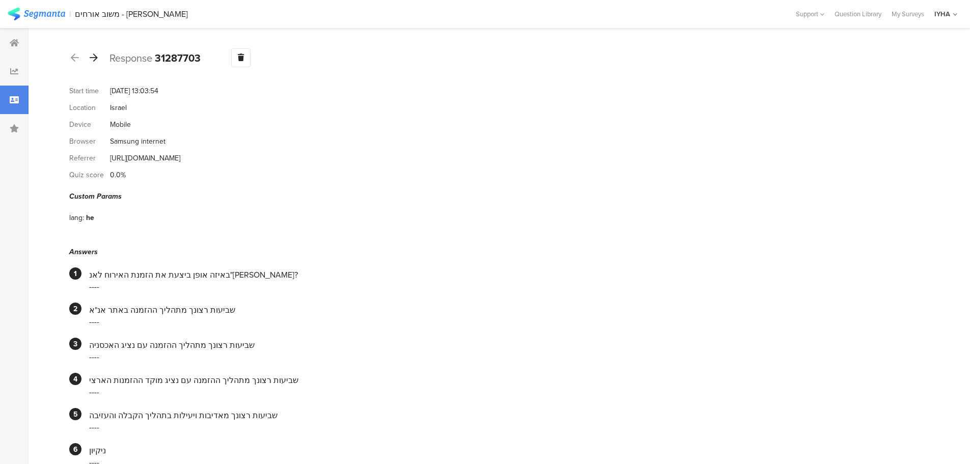
click at [95, 58] on icon at bounding box center [94, 57] width 8 height 9
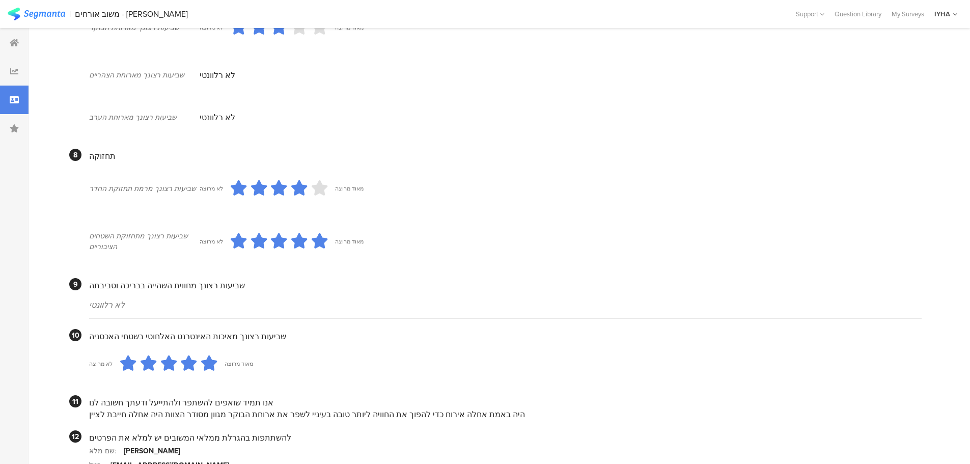
scroll to position [818, 0]
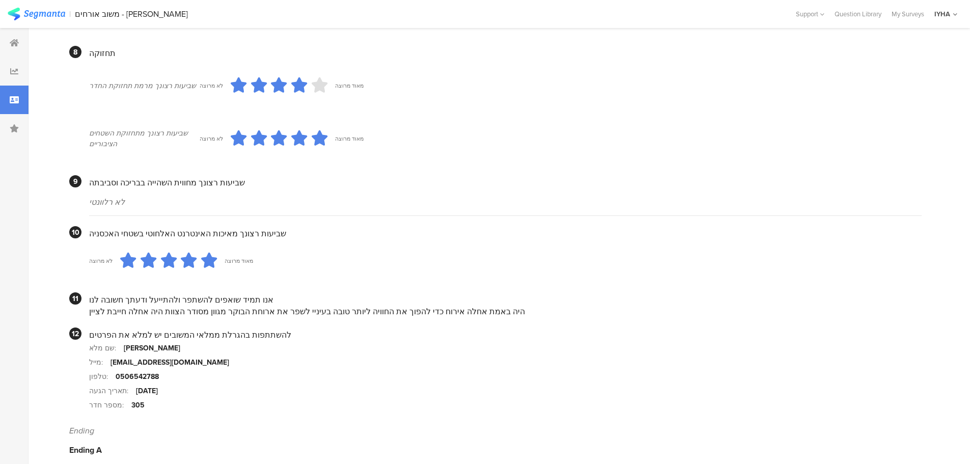
drag, startPoint x: 291, startPoint y: 298, endPoint x: 87, endPoint y: 290, distance: 204.3
click at [88, 295] on section "11 אנו תמיד שואפים להשתפר ולהתייעל ודעתך חשובה לנו היה באמת אחלה אירוח כדי להפו…" at bounding box center [495, 304] width 852 height 25
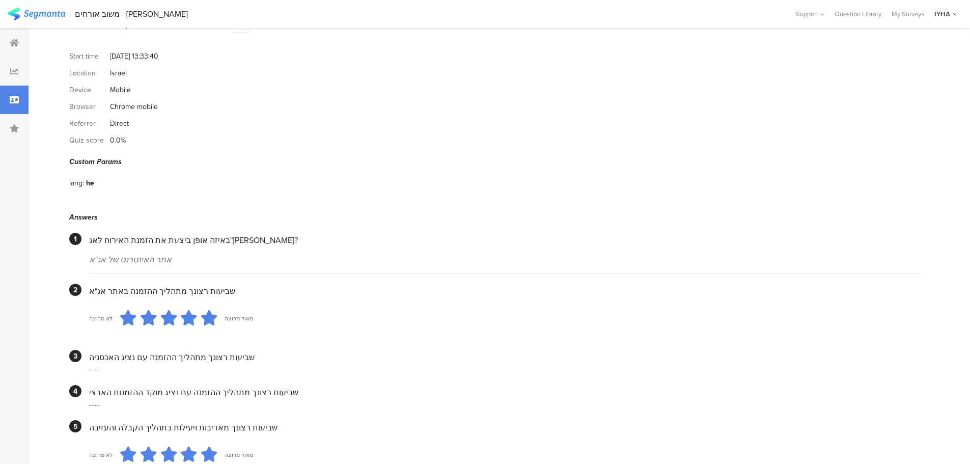
scroll to position [0, 0]
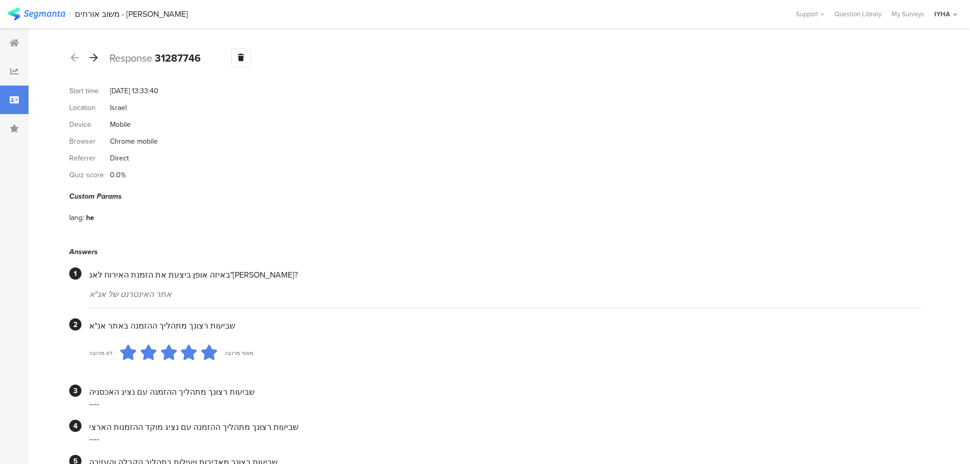
click at [93, 58] on icon at bounding box center [94, 57] width 8 height 9
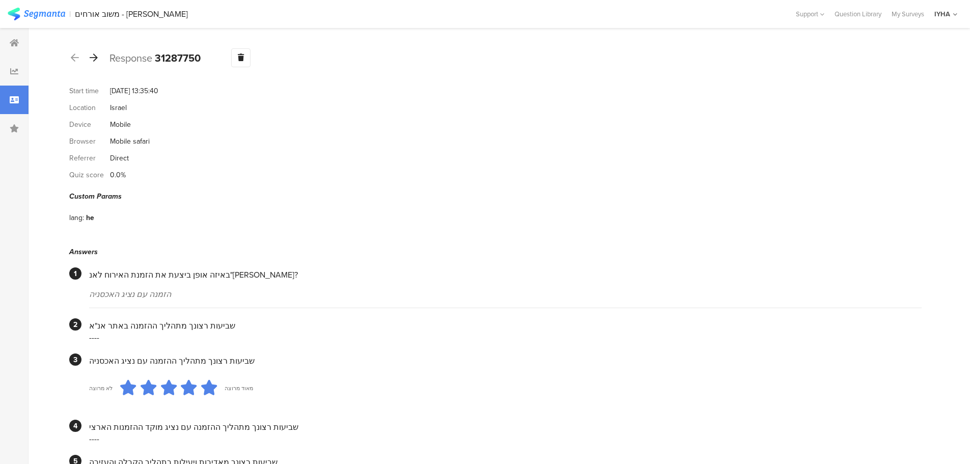
click at [94, 61] on icon at bounding box center [94, 57] width 8 height 9
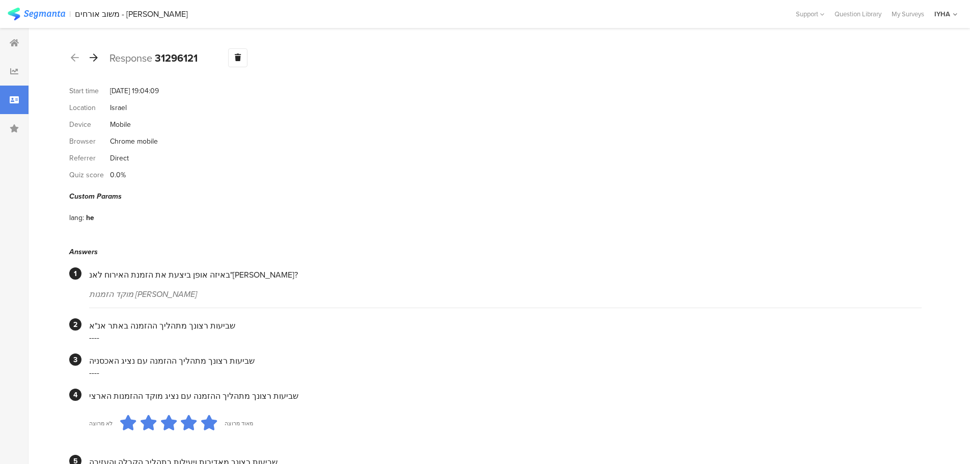
click at [93, 57] on icon at bounding box center [94, 57] width 8 height 9
click at [96, 55] on icon at bounding box center [94, 57] width 8 height 9
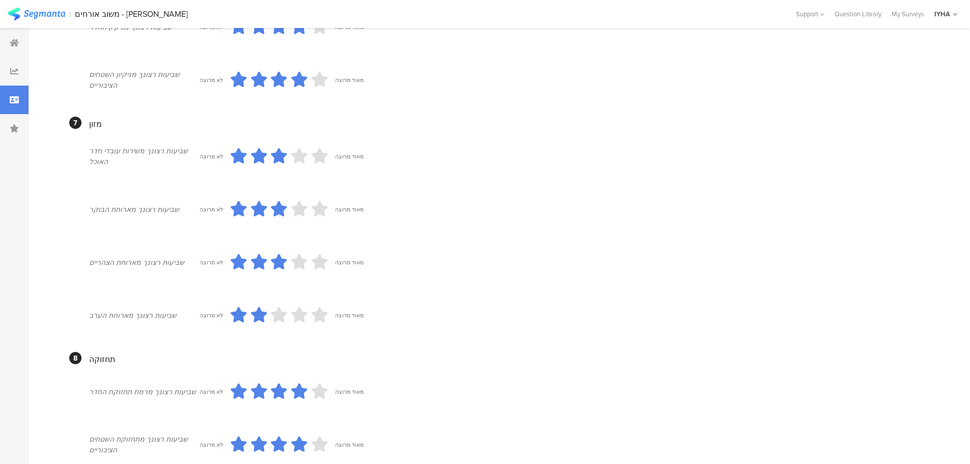
scroll to position [369, 0]
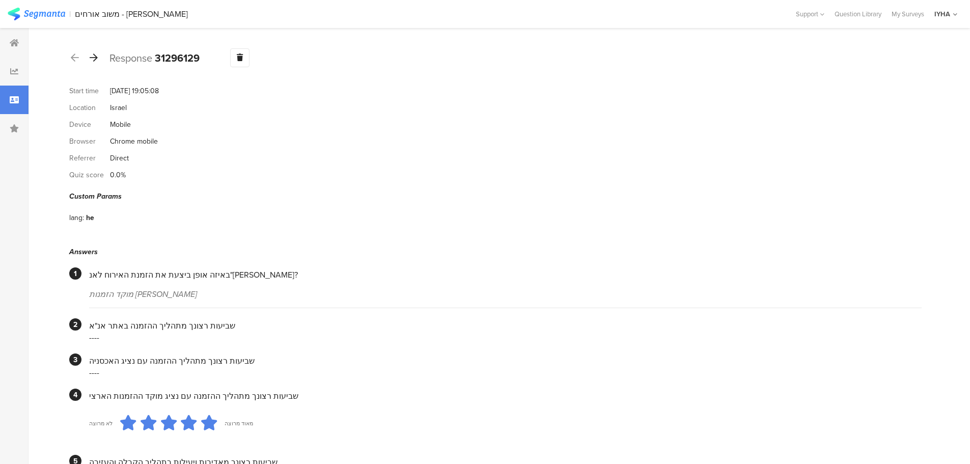
click at [93, 56] on icon at bounding box center [94, 57] width 8 height 9
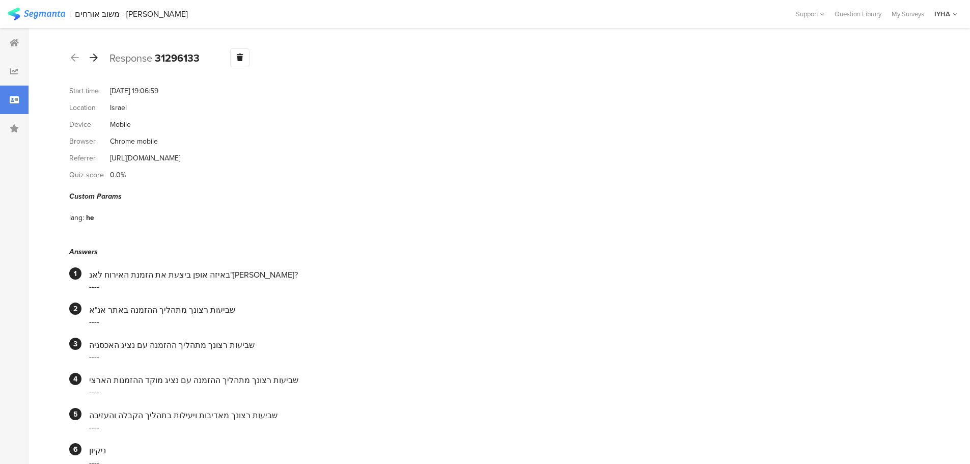
click at [96, 61] on icon at bounding box center [94, 57] width 8 height 9
click at [97, 58] on icon at bounding box center [94, 57] width 8 height 9
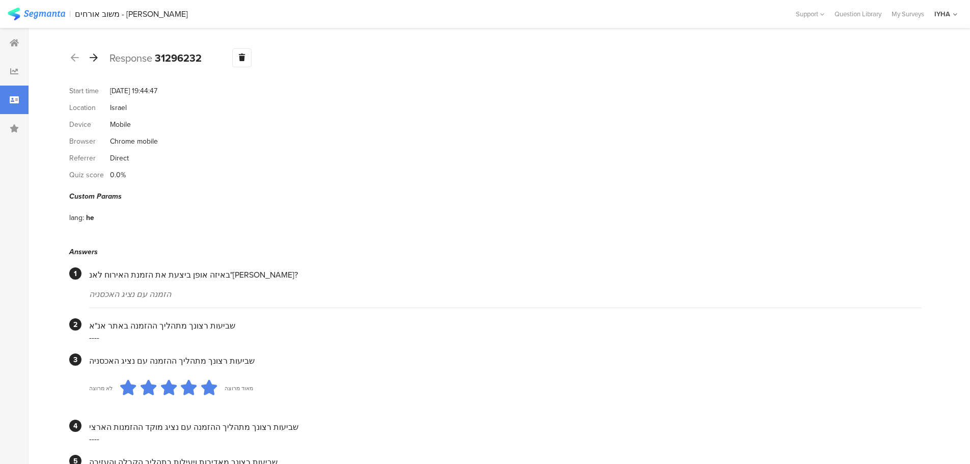
click at [95, 60] on icon at bounding box center [94, 57] width 8 height 9
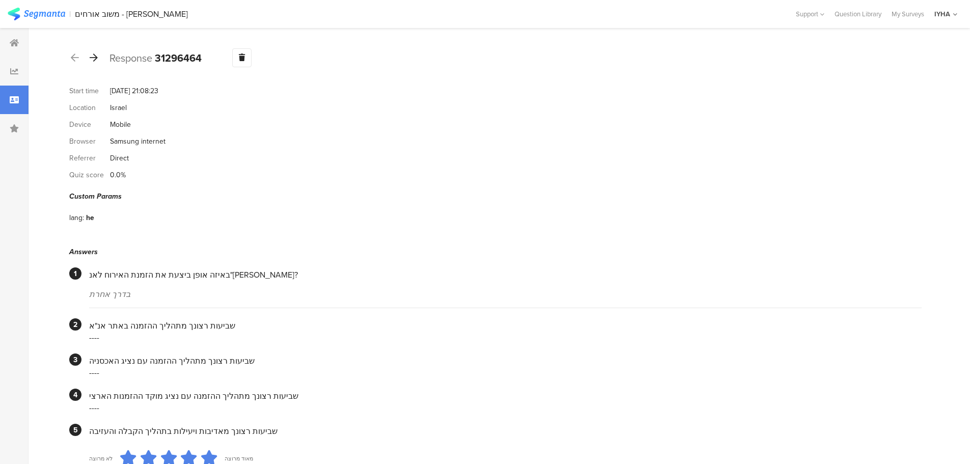
click at [92, 57] on icon at bounding box center [94, 57] width 8 height 9
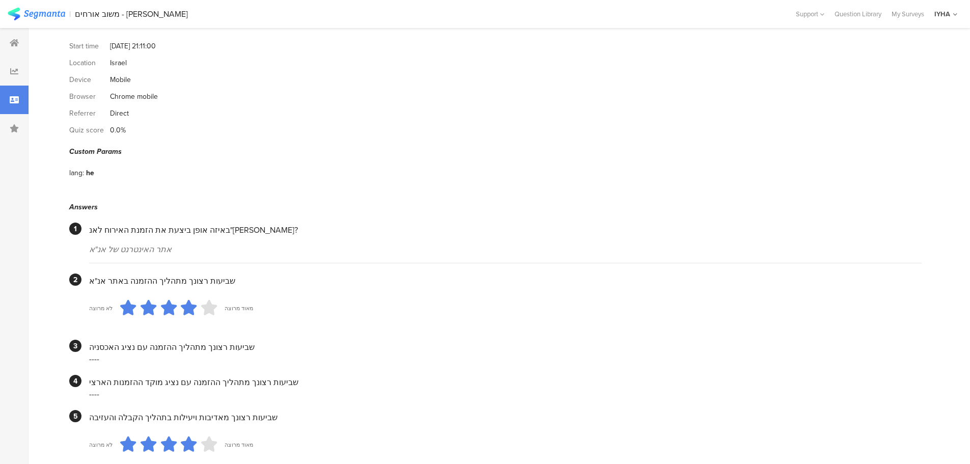
scroll to position [15, 0]
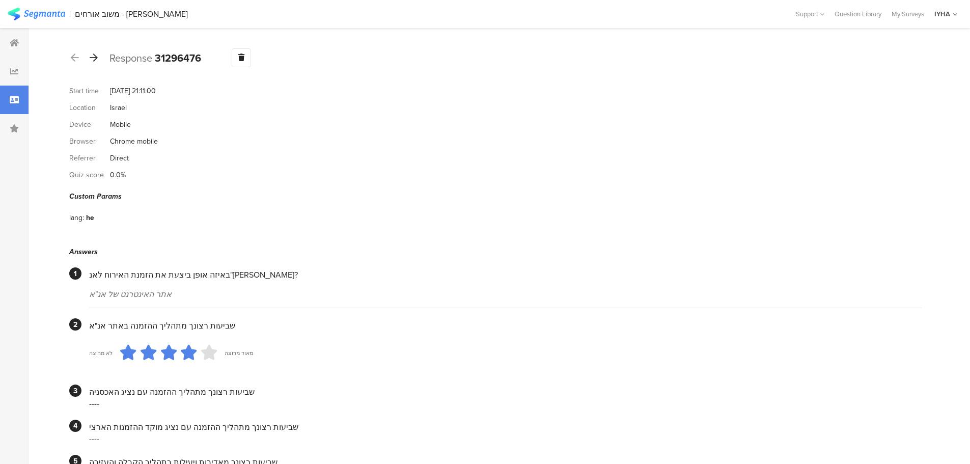
click at [95, 59] on icon at bounding box center [94, 57] width 8 height 9
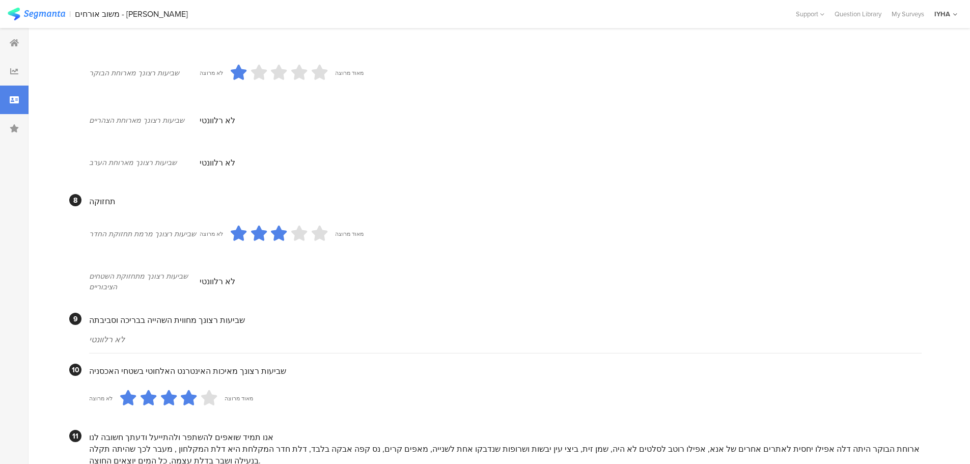
scroll to position [821, 0]
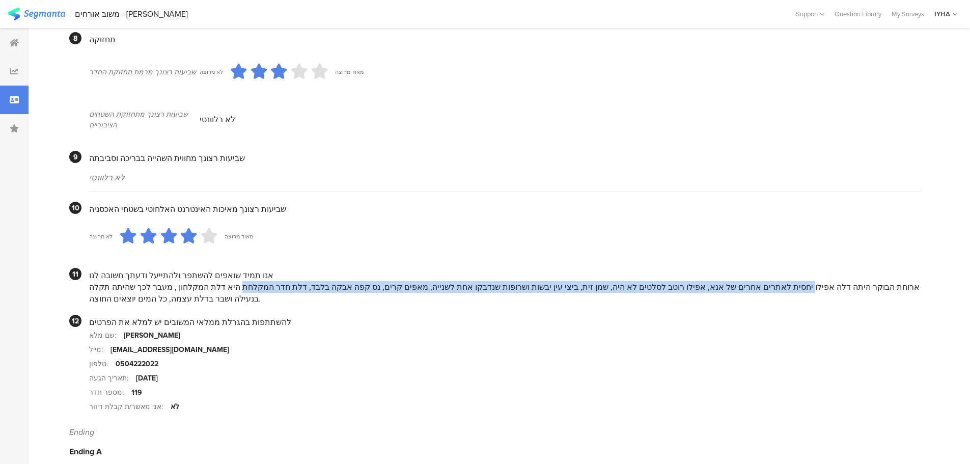
drag, startPoint x: 835, startPoint y: 273, endPoint x: 316, endPoint y: 274, distance: 518.8
click at [316, 281] on div "ארוחת הבוקר היתה דלה אפילו יחסית לאתרים אחרים של אנא, אפילו רוטב לסלטים לא היה,…" at bounding box center [505, 292] width 832 height 23
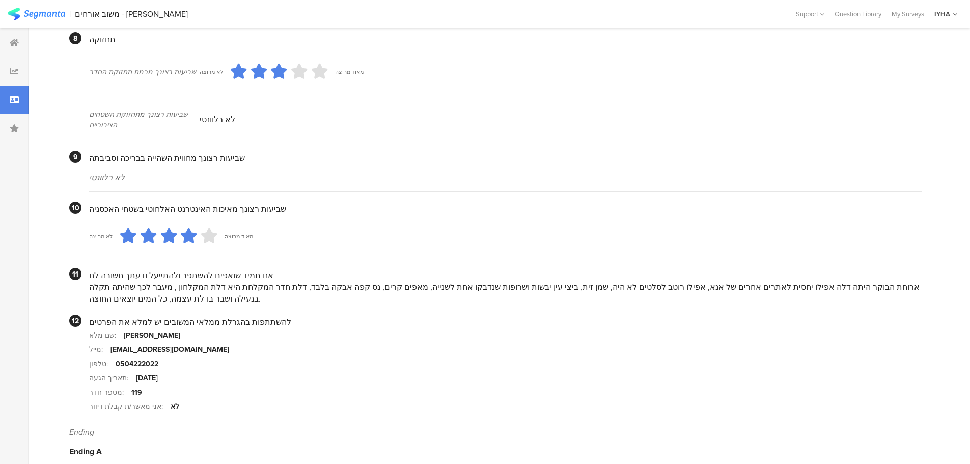
click at [334, 281] on div "ארוחת הבוקר היתה דלה אפילו יחסית לאתרים אחרים של אנא, אפילו רוטב לסלטים לא היה,…" at bounding box center [505, 292] width 832 height 23
drag, startPoint x: 336, startPoint y: 276, endPoint x: 96, endPoint y: 286, distance: 240.0
click at [96, 286] on div "ארוחת הבוקר היתה דלה אפילו יחסית לאתרים אחרים של אנא, אפילו רוטב לסלטים לא היה,…" at bounding box center [505, 292] width 832 height 23
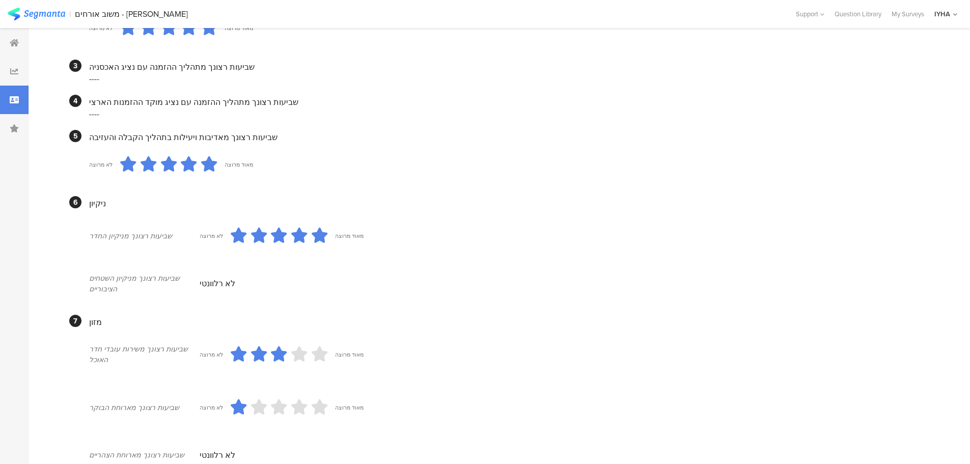
scroll to position [0, 0]
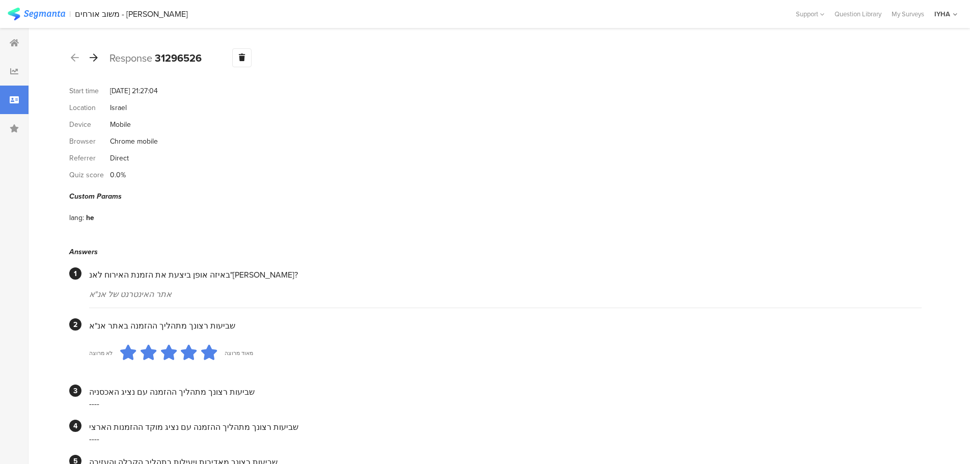
click at [93, 60] on icon at bounding box center [94, 57] width 8 height 9
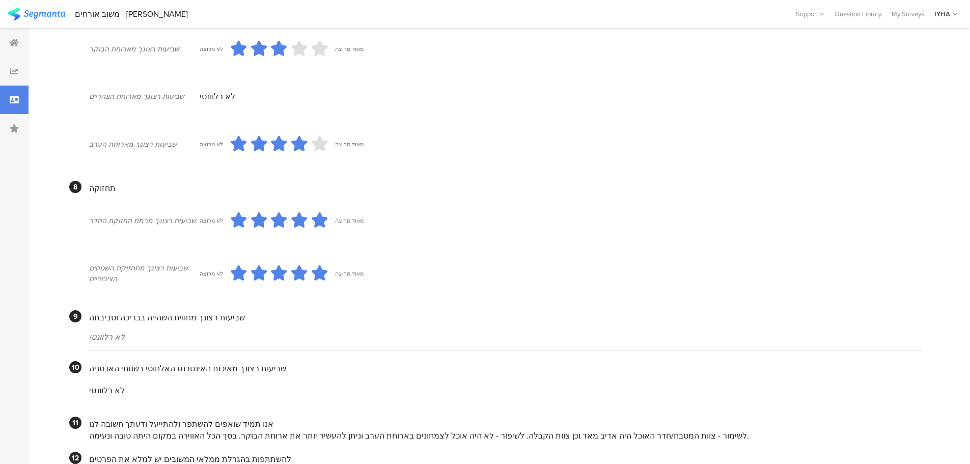
scroll to position [847, 0]
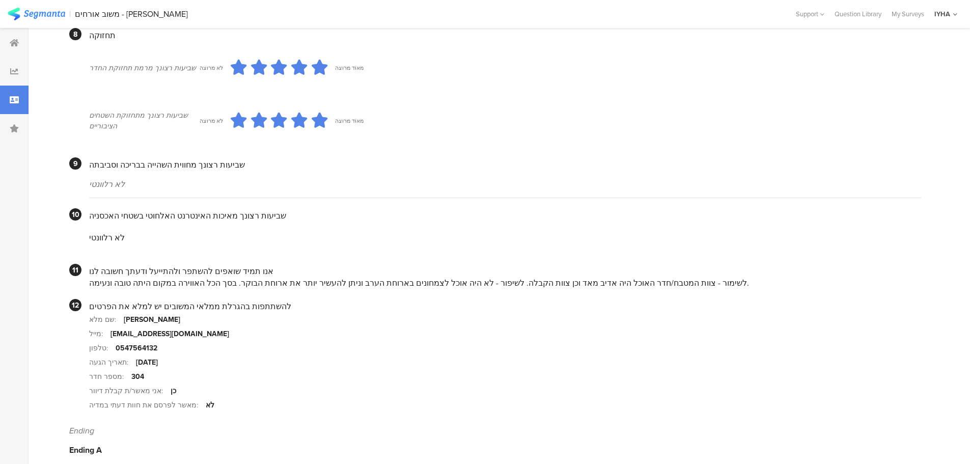
drag, startPoint x: 559, startPoint y: 271, endPoint x: 86, endPoint y: 273, distance: 473.0
click at [86, 274] on section "11 אנו תמיד שואפים להשתפר ולהתייעל ודעתך חשובה לנו לשימור - צוות המטבח/חדר האוכ…" at bounding box center [495, 276] width 852 height 25
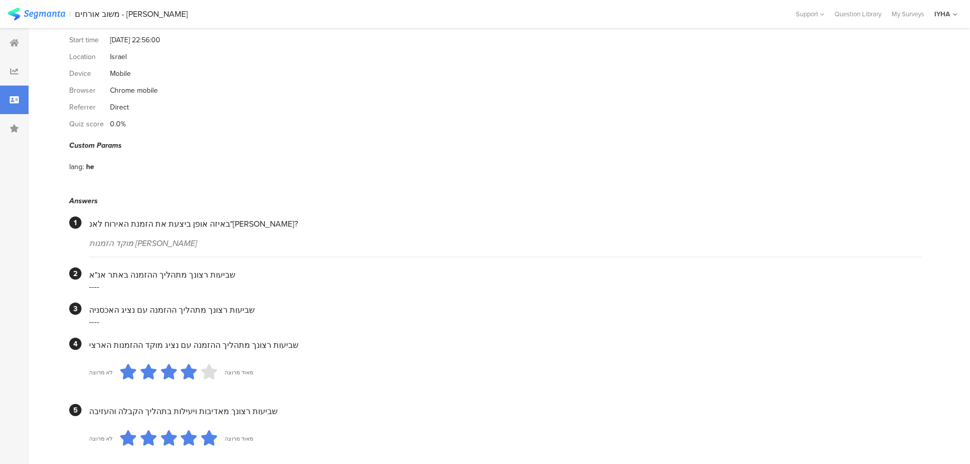
scroll to position [0, 0]
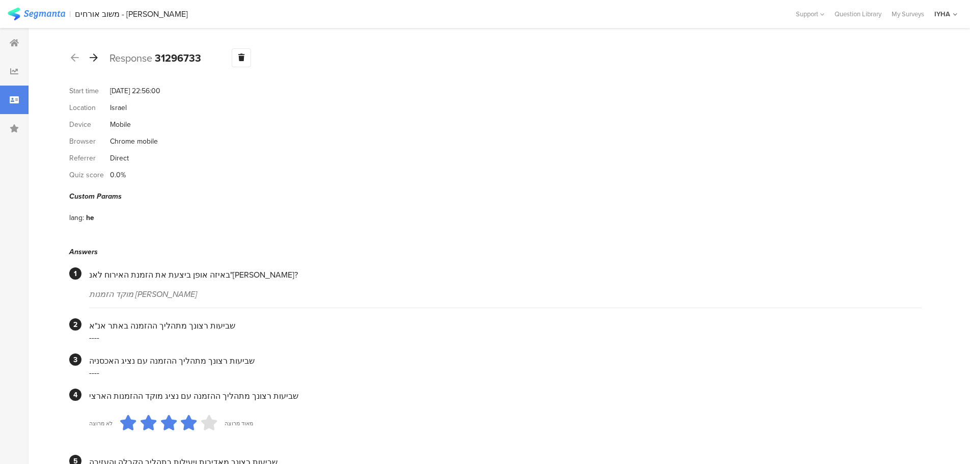
click at [92, 57] on icon at bounding box center [94, 57] width 8 height 9
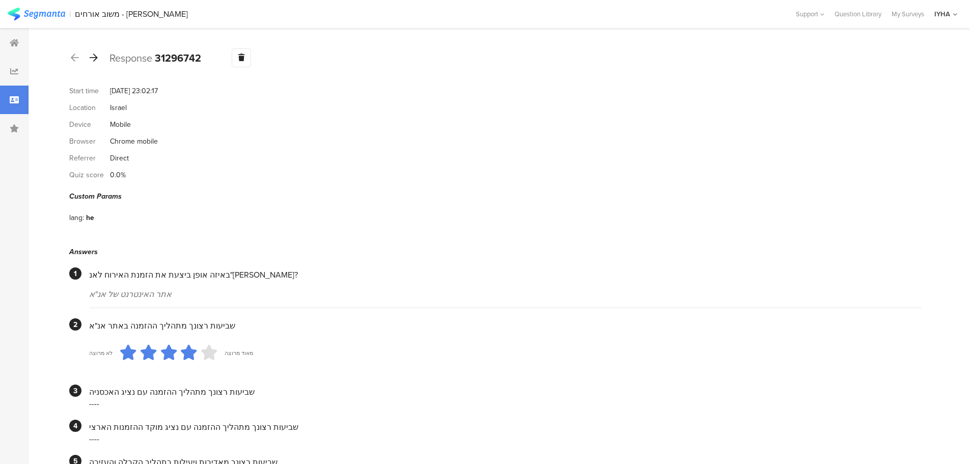
click at [97, 56] on icon at bounding box center [94, 57] width 8 height 9
click at [94, 61] on icon at bounding box center [94, 57] width 8 height 9
click at [95, 51] on div at bounding box center [93, 58] width 11 height 16
click at [95, 58] on icon at bounding box center [94, 57] width 8 height 9
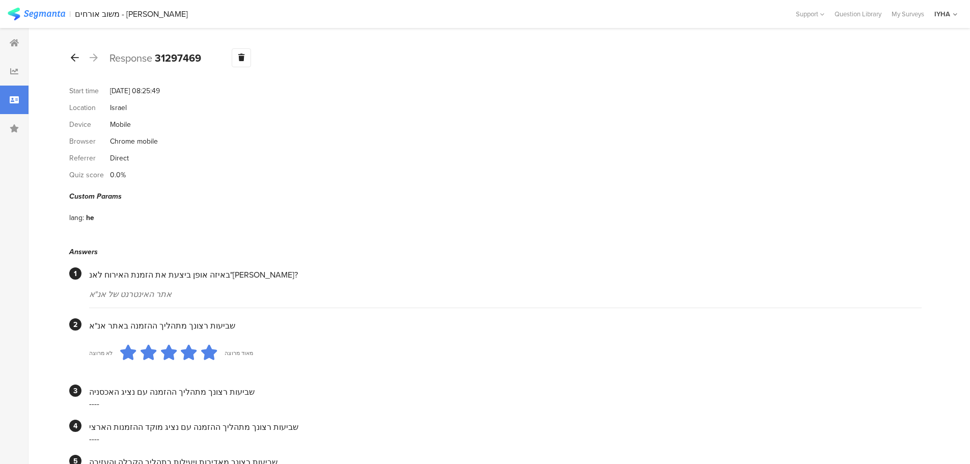
click at [75, 58] on icon at bounding box center [75, 57] width 8 height 9
click at [22, 43] on div at bounding box center [14, 43] width 29 height 29
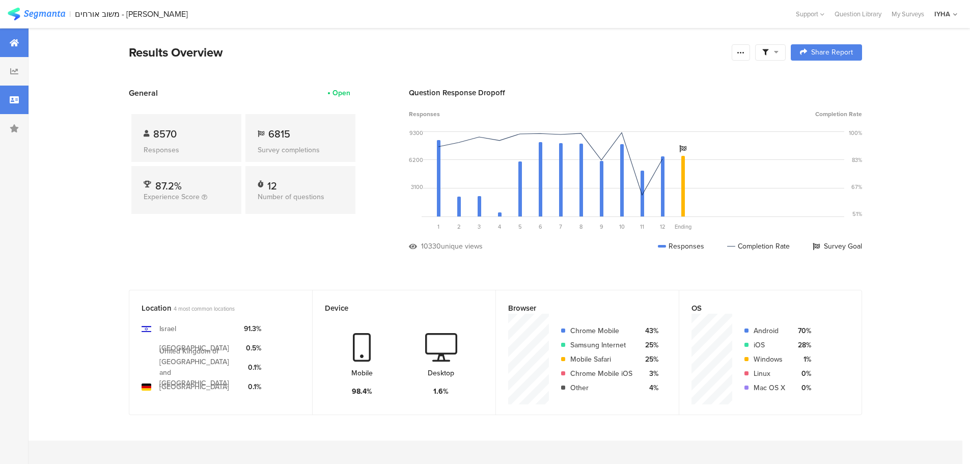
click at [19, 97] on div at bounding box center [14, 100] width 29 height 29
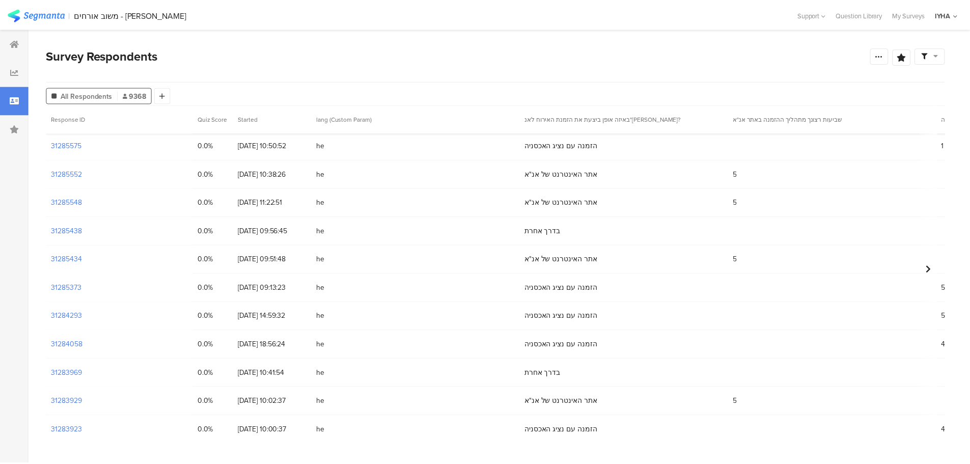
scroll to position [993, 0]
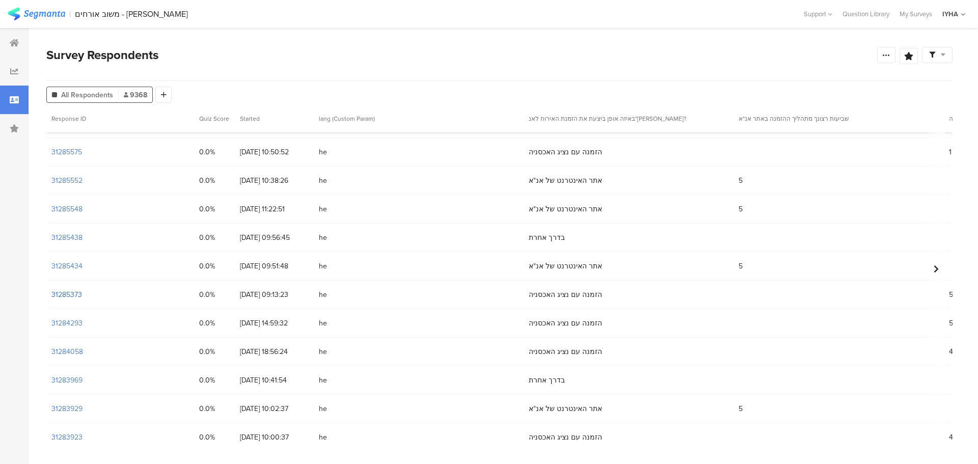
click at [68, 297] on section "31285373" at bounding box center [66, 294] width 31 height 11
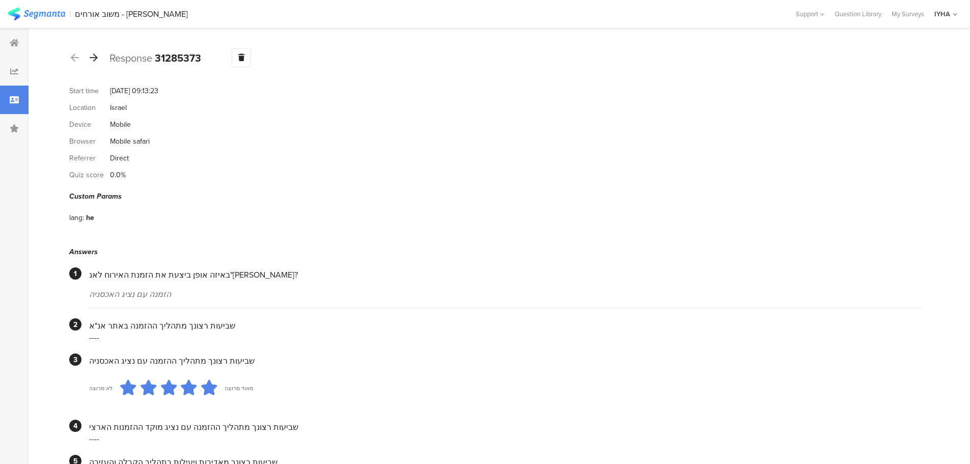
click at [92, 57] on icon at bounding box center [94, 57] width 8 height 9
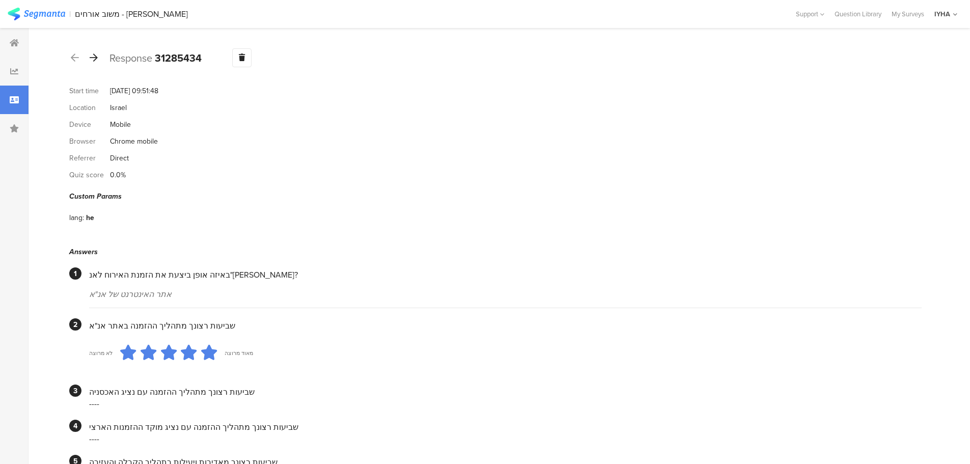
click at [98, 59] on div at bounding box center [93, 58] width 11 height 16
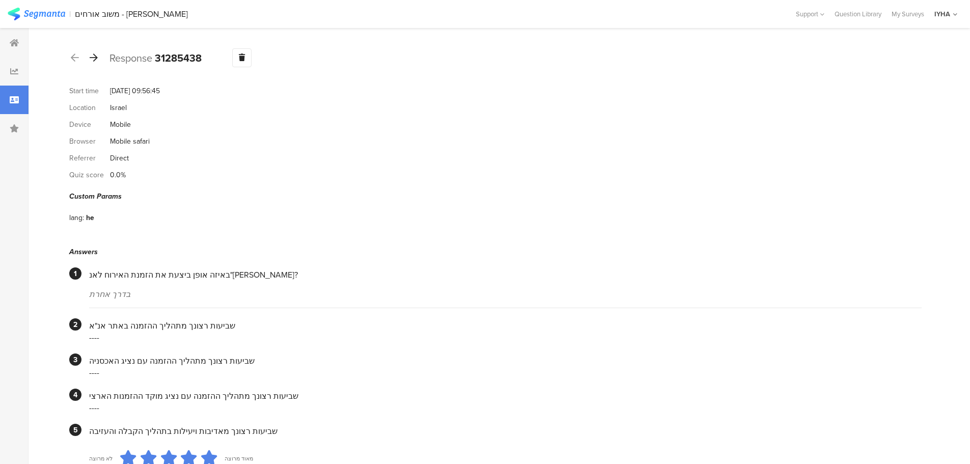
click at [92, 59] on icon at bounding box center [94, 57] width 8 height 9
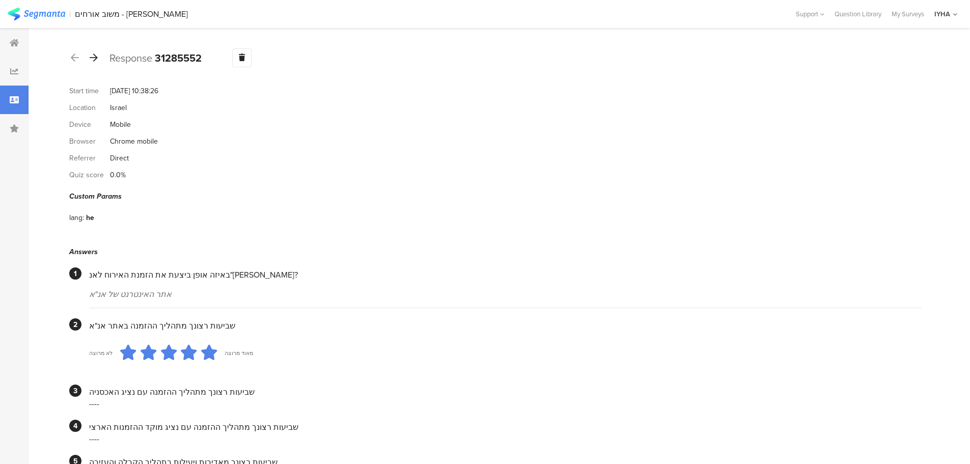
click at [93, 60] on icon at bounding box center [94, 57] width 8 height 9
click at [95, 58] on icon at bounding box center [94, 57] width 8 height 9
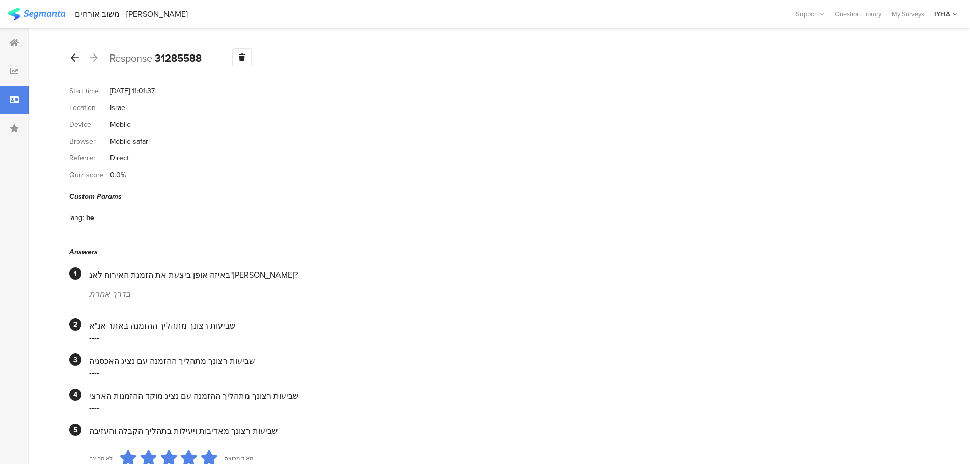
click at [75, 61] on icon at bounding box center [75, 57] width 8 height 9
